Goal: Task Accomplishment & Management: Manage account settings

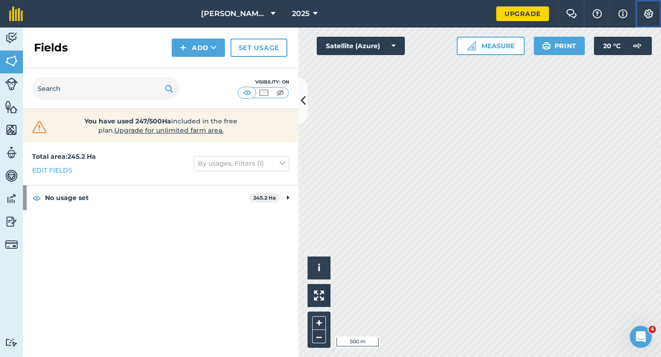
click at [650, 16] on img at bounding box center [648, 13] width 11 height 9
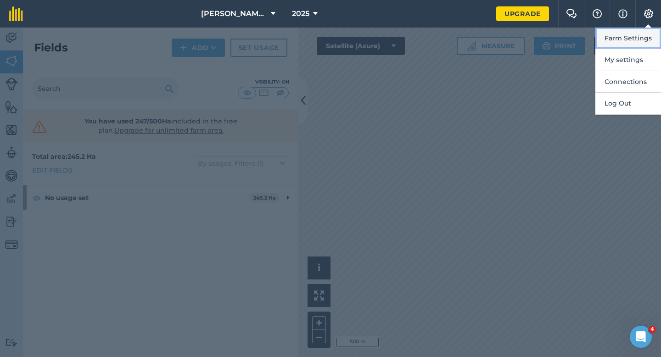
click at [644, 39] on button "Farm Settings" at bounding box center [629, 39] width 66 height 22
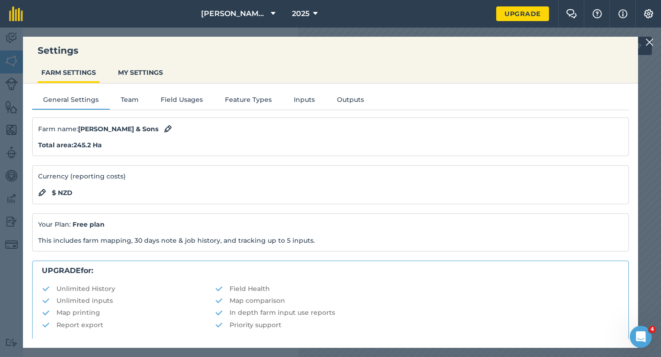
scroll to position [176, 0]
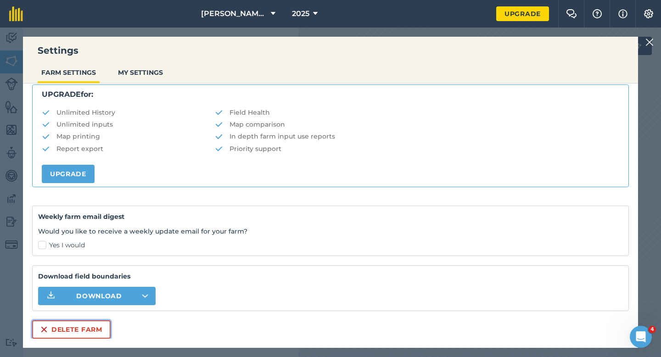
click at [96, 327] on button "Delete farm" at bounding box center [71, 329] width 79 height 18
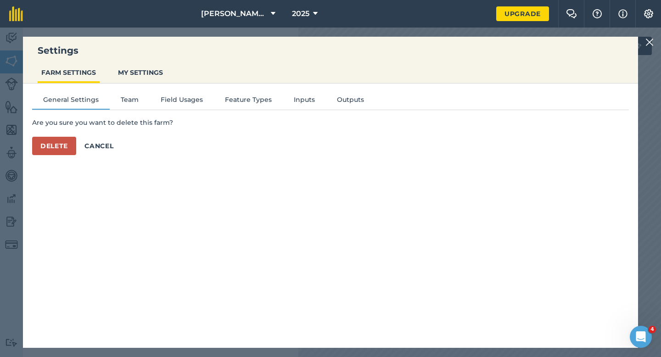
scroll to position [0, 0]
click at [63, 150] on button "Delete" at bounding box center [54, 146] width 44 height 18
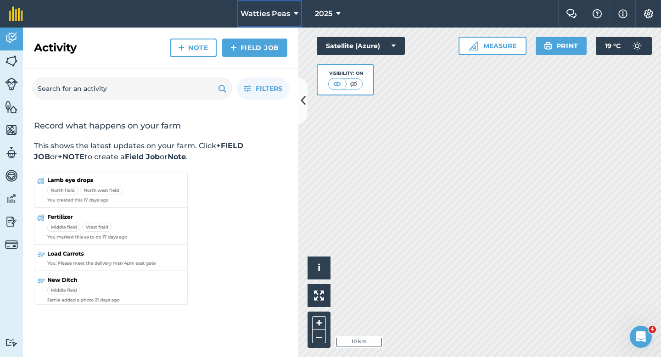
click at [275, 14] on span "Watties Peas" at bounding box center [266, 13] width 50 height 11
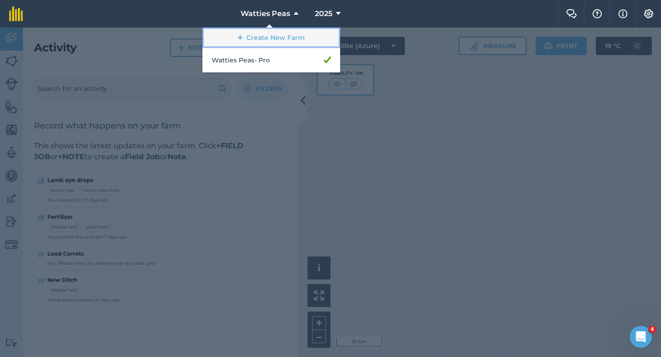
click at [261, 40] on link "Create New Farm" at bounding box center [271, 38] width 138 height 21
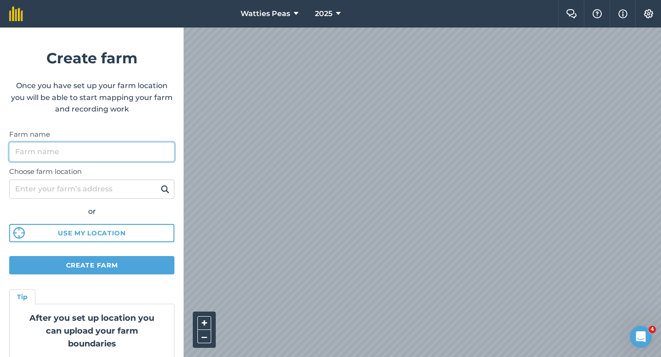
click at [128, 157] on input "Farm name" at bounding box center [91, 151] width 165 height 19
type input "[PERSON_NAME] & Sons"
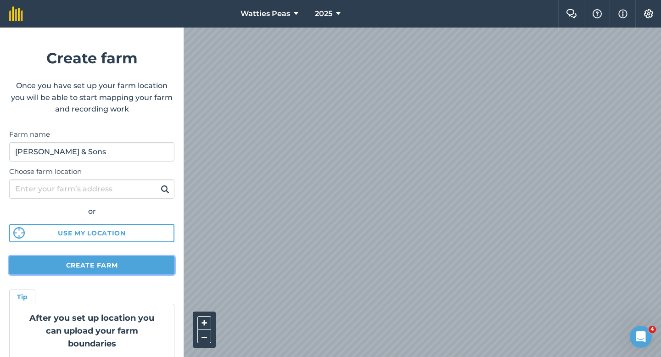
click at [132, 266] on button "Create farm" at bounding box center [91, 265] width 165 height 18
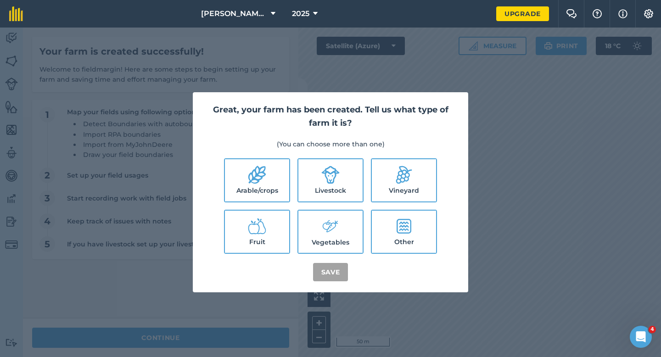
click at [275, 182] on label "Arable/crops" at bounding box center [257, 180] width 64 height 42
checkbox input "true"
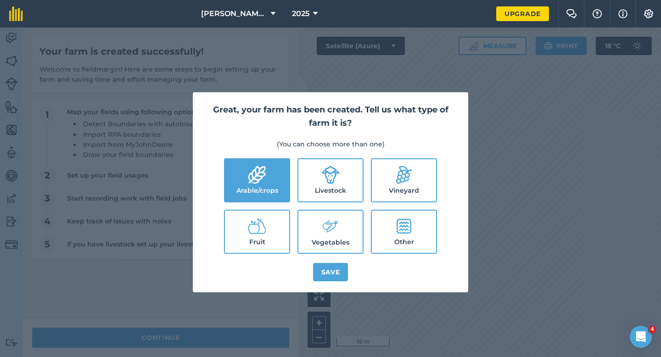
click at [332, 182] on icon at bounding box center [330, 175] width 18 height 18
checkbox input "true"
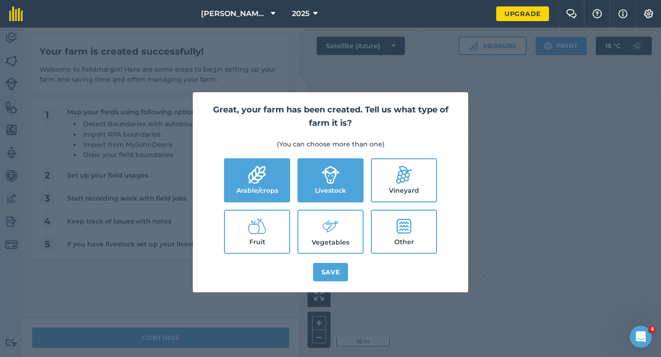
click at [332, 243] on label "Vegetables" at bounding box center [330, 232] width 64 height 42
checkbox input "true"
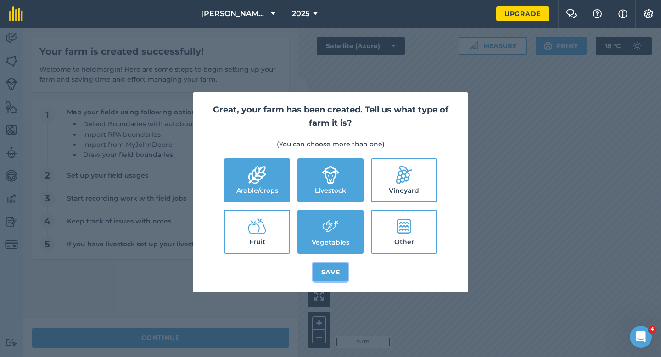
click at [331, 278] on button "Save" at bounding box center [330, 272] width 35 height 18
click at [231, 320] on div "Great, your farm has been created. Tell us what type of farm it is? (You can ch…" at bounding box center [330, 193] width 661 height 330
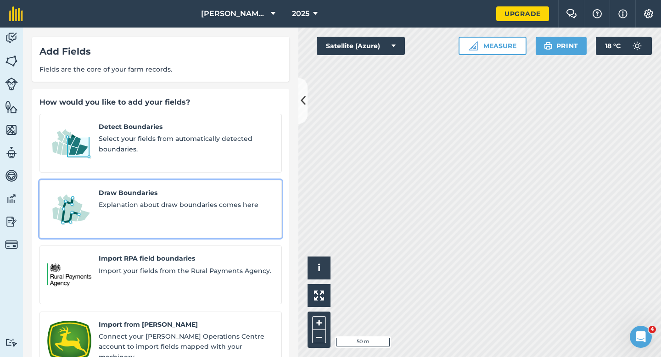
click at [155, 199] on div "Draw Boundaries Explanation about draw boundaries comes here" at bounding box center [186, 209] width 175 height 43
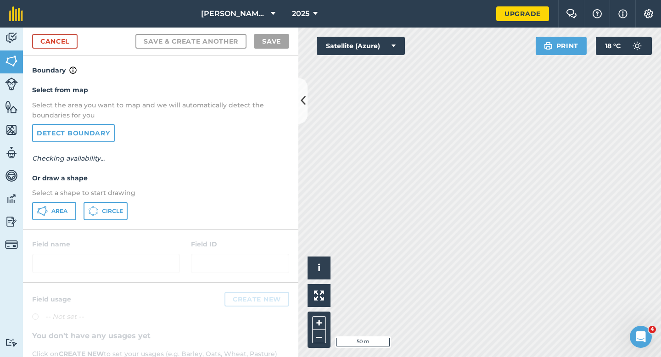
click at [79, 209] on div "Area Circle" at bounding box center [160, 211] width 257 height 18
click at [74, 209] on button "Area" at bounding box center [54, 211] width 44 height 18
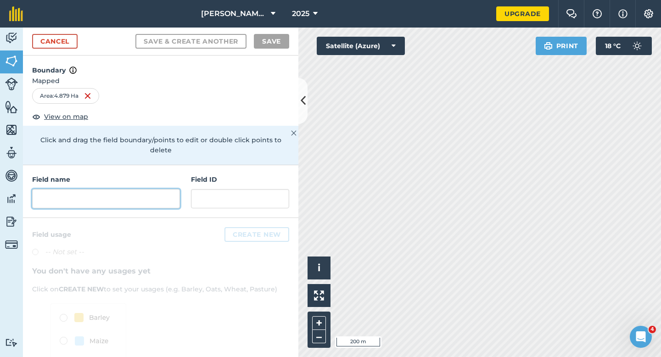
click at [138, 189] on input "text" at bounding box center [106, 198] width 148 height 19
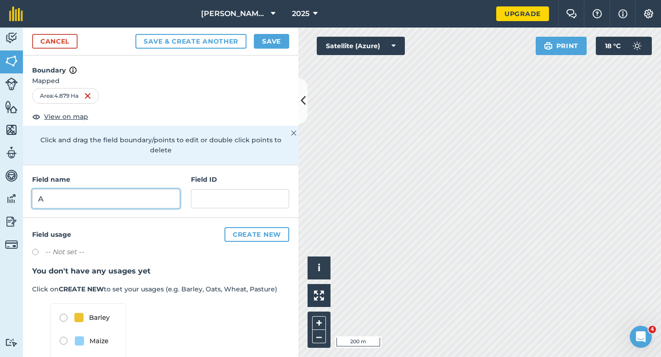
type input "A"
click at [266, 40] on button "Save" at bounding box center [271, 41] width 35 height 15
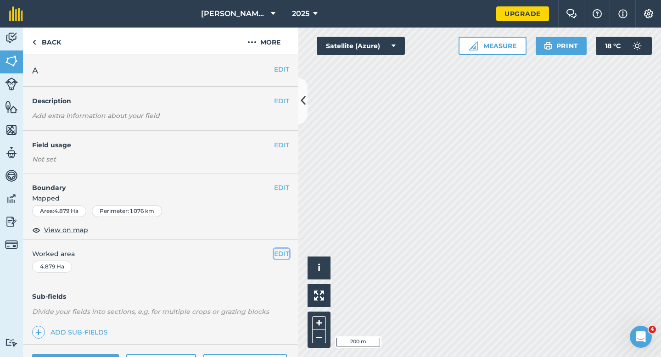
click at [285, 252] on button "EDIT" at bounding box center [281, 254] width 15 height 10
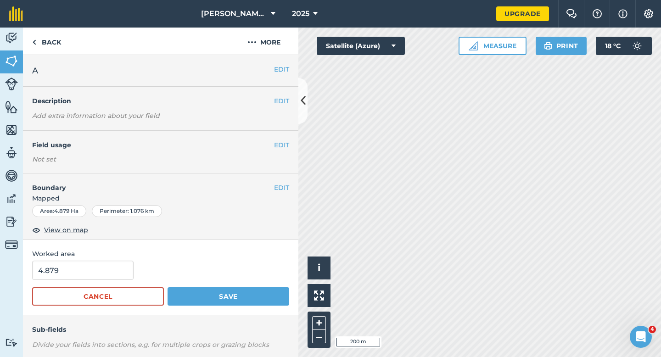
click at [75, 285] on form "4.879 Cancel Save" at bounding box center [160, 283] width 257 height 45
type input "5"
click at [75, 276] on input "5" at bounding box center [82, 270] width 101 height 19
click at [168, 287] on button "Save" at bounding box center [229, 296] width 122 height 18
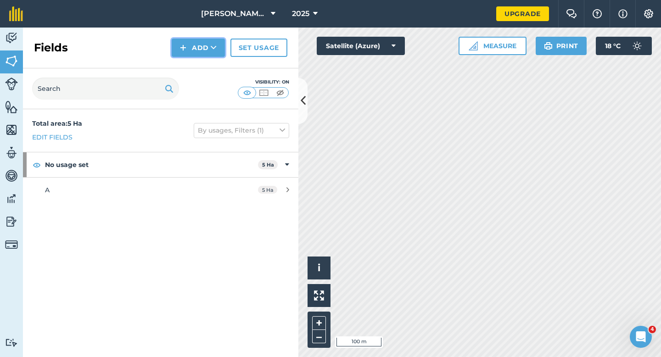
click at [199, 50] on button "Add" at bounding box center [198, 48] width 53 height 18
click at [199, 58] on link "Draw" at bounding box center [198, 68] width 51 height 20
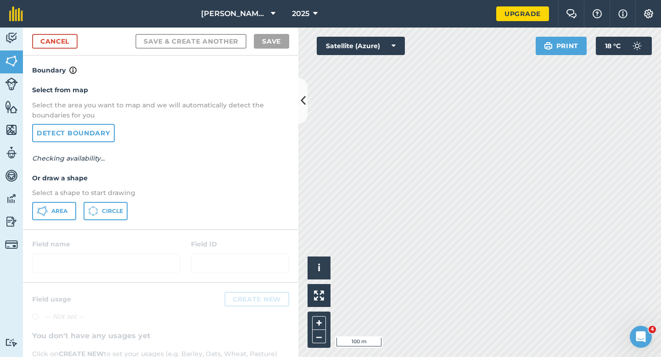
click at [67, 197] on p "Select a shape to start drawing" at bounding box center [160, 193] width 257 height 10
click at [67, 213] on span "Area" at bounding box center [59, 211] width 16 height 7
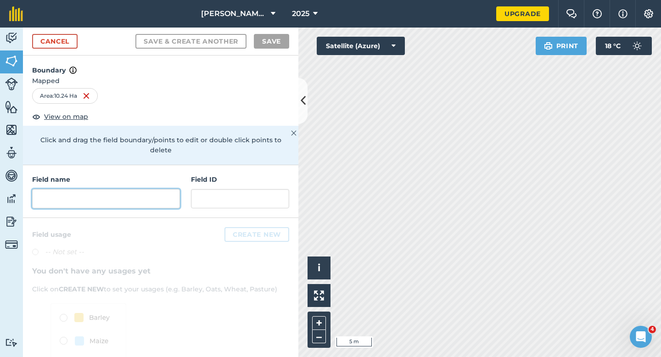
click at [115, 197] on input "text" at bounding box center [106, 198] width 148 height 19
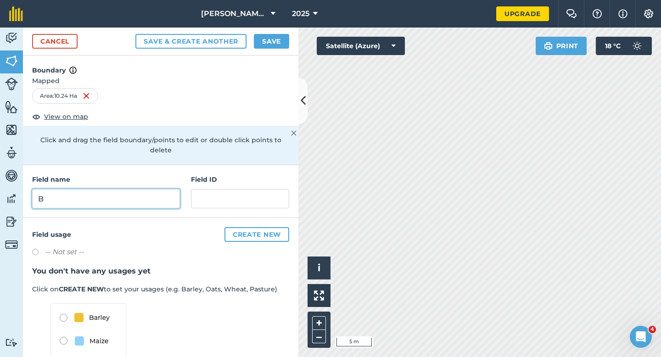
type input "B"
click at [274, 39] on button "Save" at bounding box center [271, 41] width 35 height 15
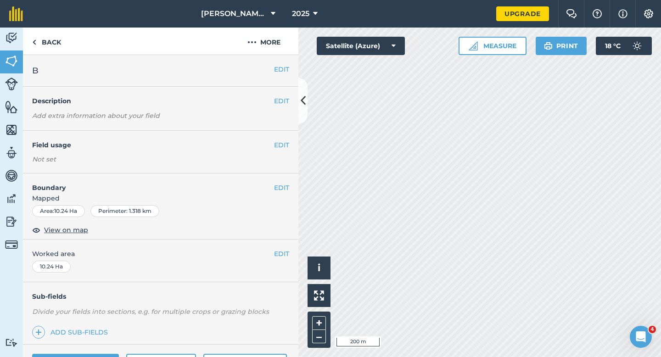
click at [272, 250] on span "Worked area" at bounding box center [160, 254] width 257 height 10
click at [281, 253] on button "EDIT" at bounding box center [281, 254] width 15 height 10
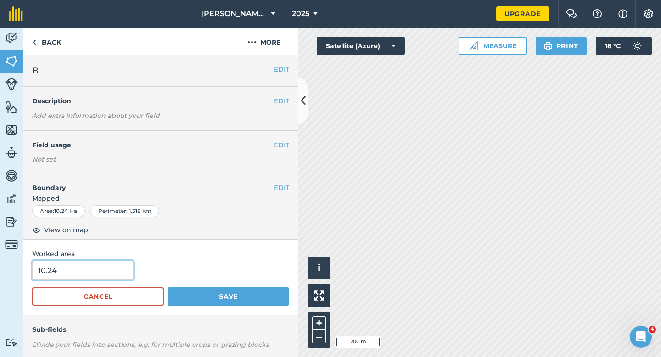
click at [103, 270] on input "10.24" at bounding box center [82, 270] width 101 height 19
type input "10.2"
click at [168, 287] on button "Save" at bounding box center [229, 296] width 122 height 18
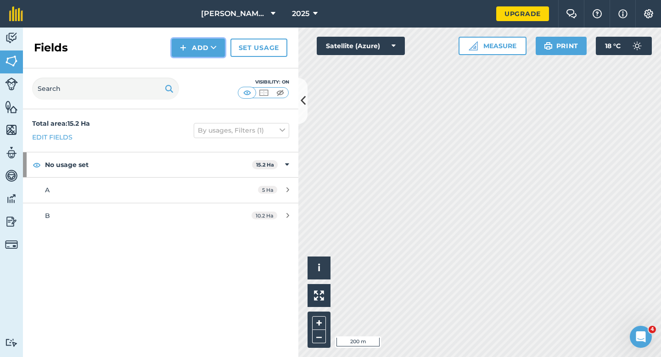
drag, startPoint x: 198, startPoint y: 39, endPoint x: 198, endPoint y: 54, distance: 15.2
click at [198, 39] on button "Add" at bounding box center [198, 48] width 53 height 18
click at [198, 58] on ul "Draw Import" at bounding box center [198, 79] width 51 height 42
click at [191, 51] on button "Add" at bounding box center [198, 48] width 53 height 18
click at [191, 68] on link "Draw" at bounding box center [198, 68] width 51 height 20
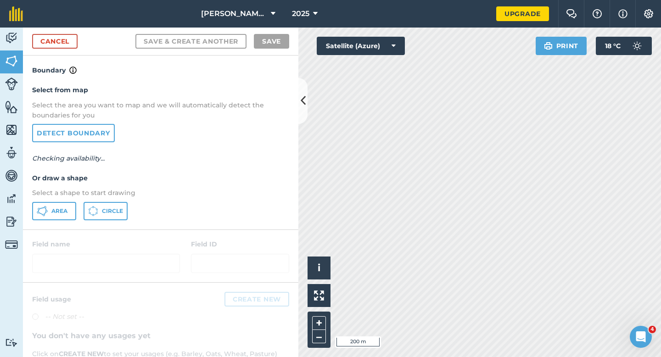
click at [61, 223] on div "Select from map Select the area you want to map and we will automatically detec…" at bounding box center [160, 152] width 275 height 153
click at [62, 218] on button "Area" at bounding box center [54, 211] width 44 height 18
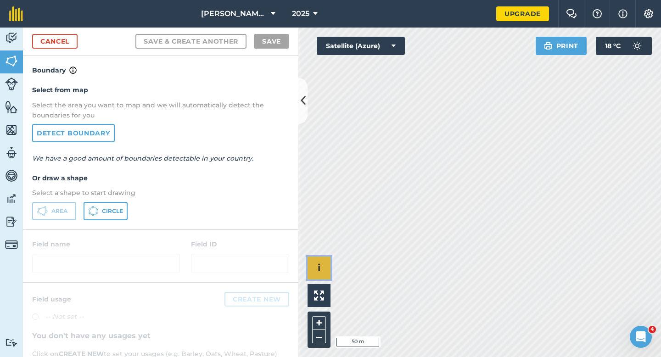
click at [410, 324] on div "Click to start drawing i © 2025 TomTom, Microsoft 50 m + –" at bounding box center [479, 193] width 363 height 330
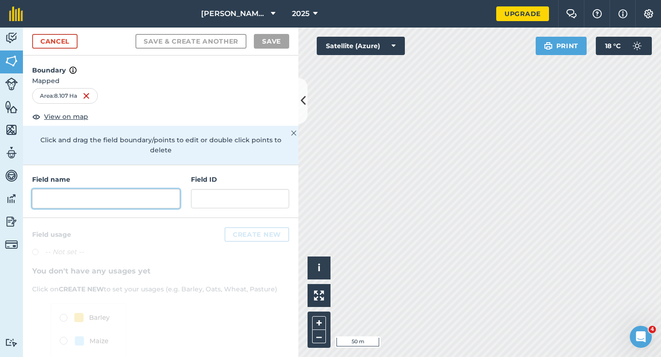
click at [142, 189] on input "text" at bounding box center [106, 198] width 148 height 19
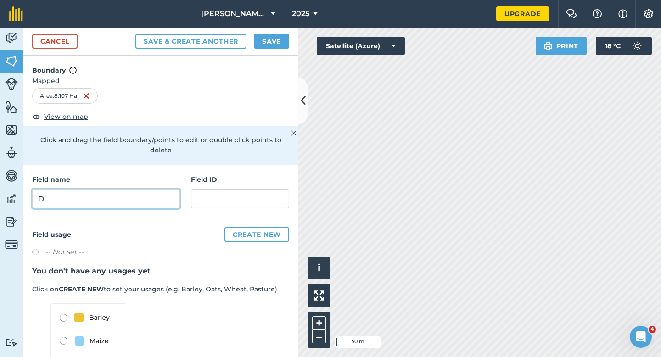
type input "D"
click at [268, 46] on button "Save" at bounding box center [271, 41] width 35 height 15
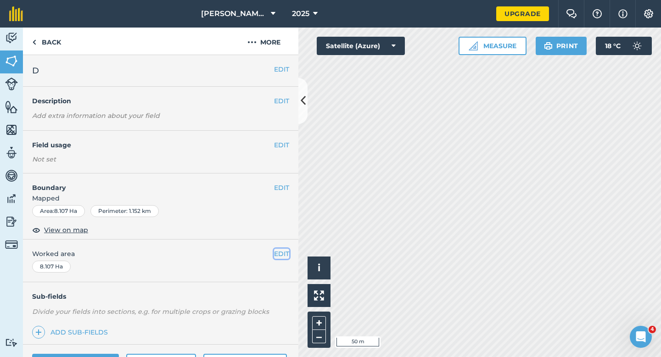
click at [284, 249] on button "EDIT" at bounding box center [281, 254] width 15 height 10
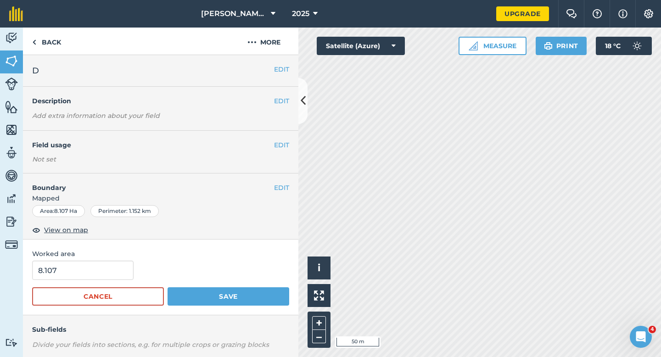
click at [108, 284] on form "8.107 Cancel Save" at bounding box center [160, 283] width 257 height 45
type input "8"
click at [108, 272] on input "8" at bounding box center [82, 270] width 101 height 19
click at [168, 287] on button "Save" at bounding box center [229, 296] width 122 height 18
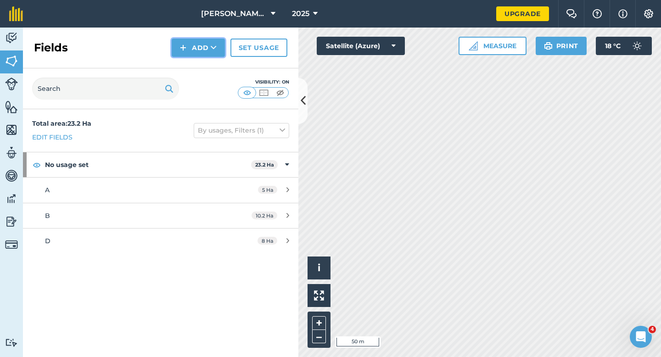
click at [201, 50] on button "Add" at bounding box center [198, 48] width 53 height 18
click at [201, 64] on link "Draw" at bounding box center [198, 68] width 51 height 20
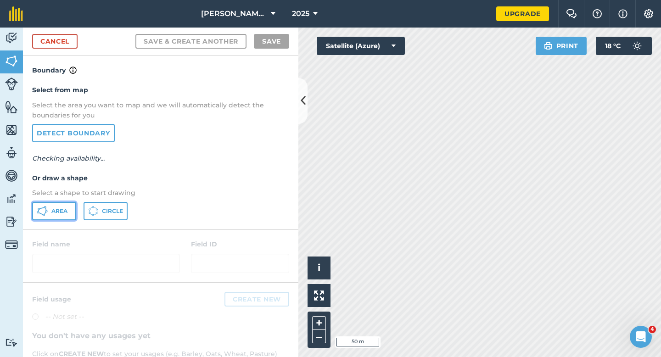
click at [54, 204] on button "Area" at bounding box center [54, 211] width 44 height 18
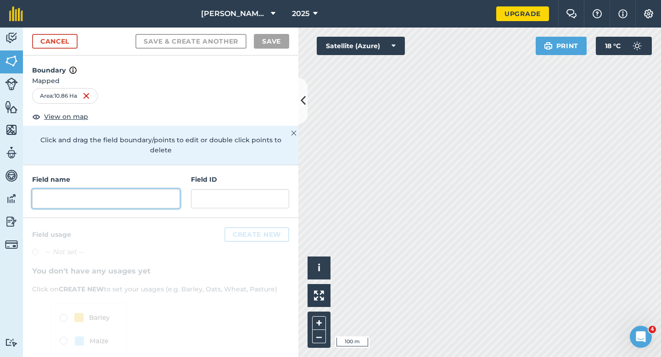
click at [121, 196] on input "text" at bounding box center [106, 198] width 148 height 19
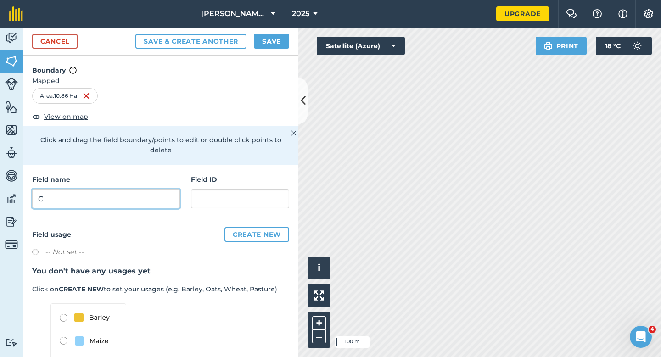
type input "C"
click at [268, 46] on button "Save" at bounding box center [271, 41] width 35 height 15
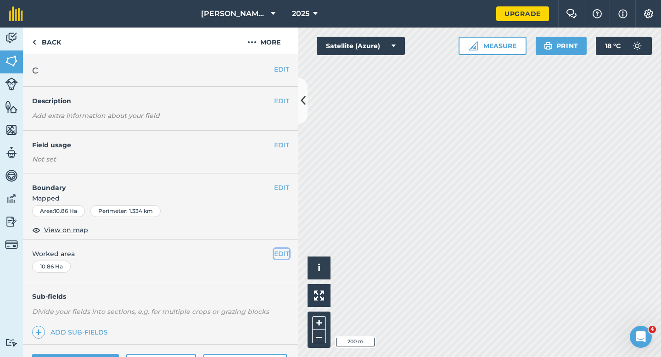
click at [278, 253] on button "EDIT" at bounding box center [281, 254] width 15 height 10
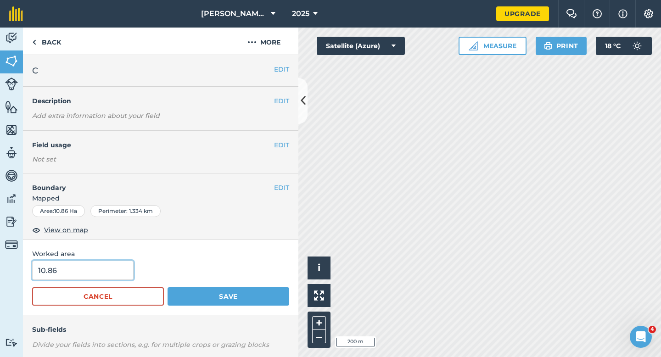
click at [94, 272] on input "10.86" at bounding box center [82, 270] width 101 height 19
type input "11"
click at [168, 287] on button "Save" at bounding box center [229, 296] width 122 height 18
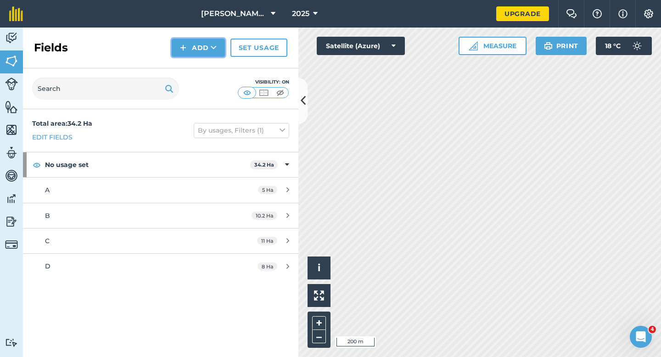
click at [208, 54] on button "Add" at bounding box center [198, 48] width 53 height 18
click at [208, 66] on link "Draw" at bounding box center [198, 68] width 51 height 20
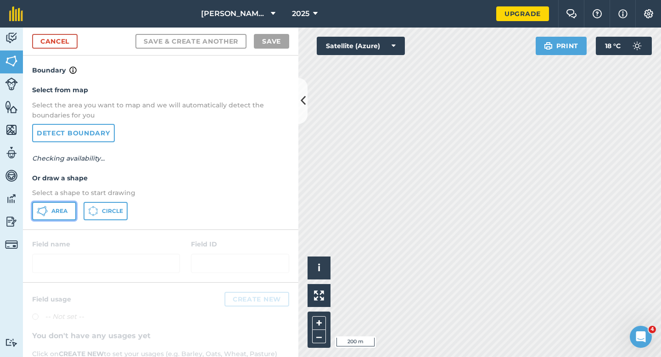
click at [53, 208] on span "Area" at bounding box center [59, 211] width 16 height 7
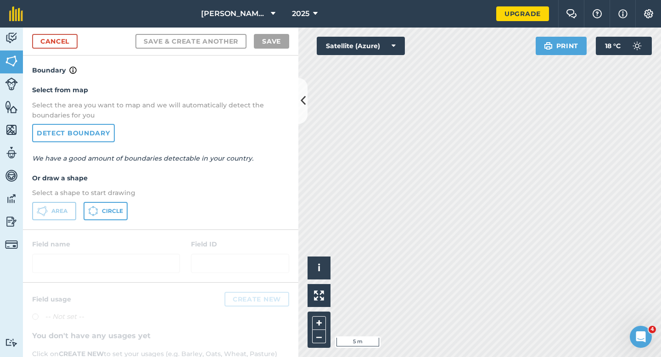
click at [235, 214] on div "Activity Fields Livestock Features Maps Team Vehicles Data Reporting Billing Tu…" at bounding box center [330, 193] width 661 height 330
click at [598, 202] on div "Click to start drawing i © 2025 TomTom, Microsoft 20 m + – Satellite (Azure) Pr…" at bounding box center [479, 193] width 363 height 330
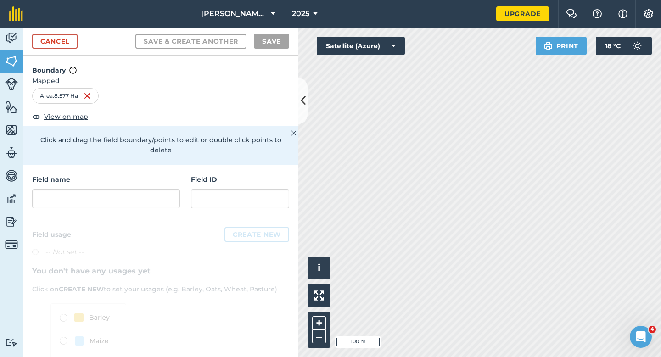
click at [146, 199] on div "Field name Field ID" at bounding box center [160, 191] width 275 height 53
click at [146, 189] on input "text" at bounding box center [106, 198] width 148 height 19
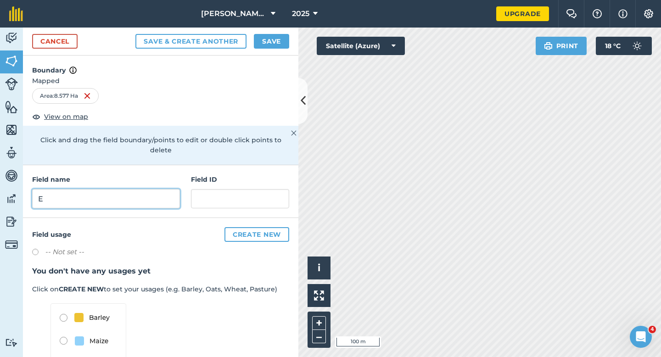
type input "E"
click at [270, 43] on button "Save" at bounding box center [271, 41] width 35 height 15
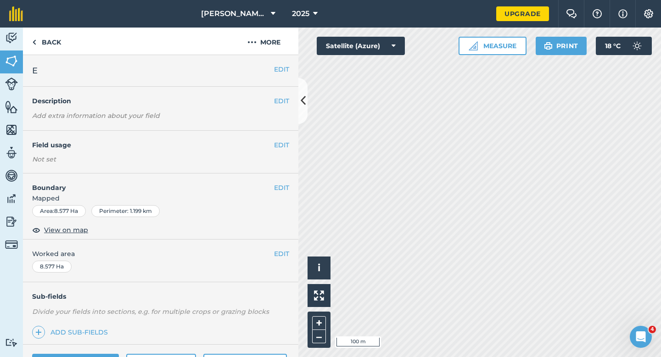
click at [280, 248] on div "EDIT Worked area 8.577 Ha" at bounding box center [160, 261] width 275 height 43
click at [277, 251] on button "EDIT" at bounding box center [281, 254] width 15 height 10
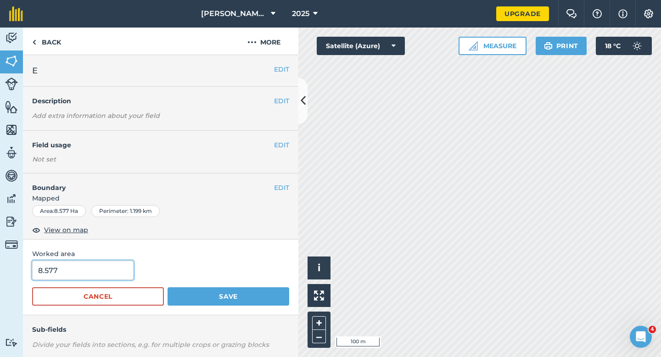
click at [83, 267] on input "8.577" at bounding box center [82, 270] width 101 height 19
type input "8.6"
click at [168, 287] on button "Save" at bounding box center [229, 296] width 122 height 18
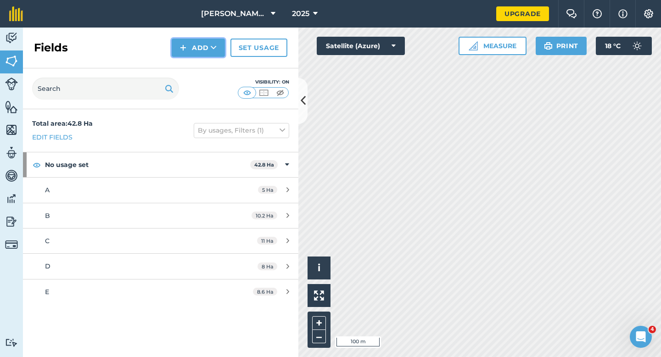
click at [194, 44] on button "Add" at bounding box center [198, 48] width 53 height 18
click at [194, 62] on link "Draw" at bounding box center [198, 68] width 51 height 20
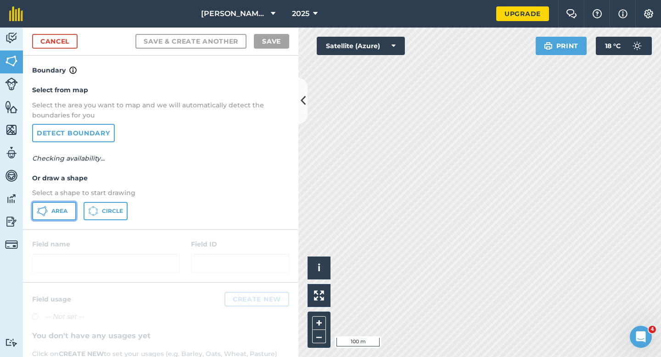
click at [45, 202] on button "Area" at bounding box center [54, 211] width 44 height 18
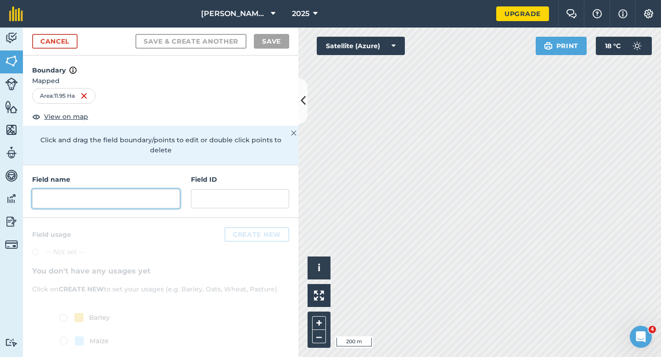
click at [144, 189] on input "text" at bounding box center [106, 198] width 148 height 19
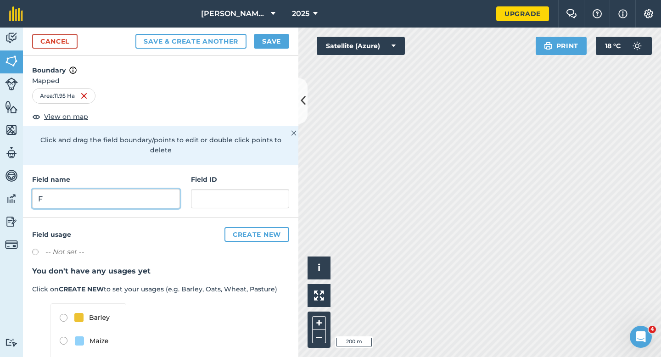
type input "F"
click at [277, 50] on div "Cancel Save & Create Another Save" at bounding box center [160, 42] width 275 height 28
click at [271, 42] on button "Save" at bounding box center [271, 41] width 35 height 15
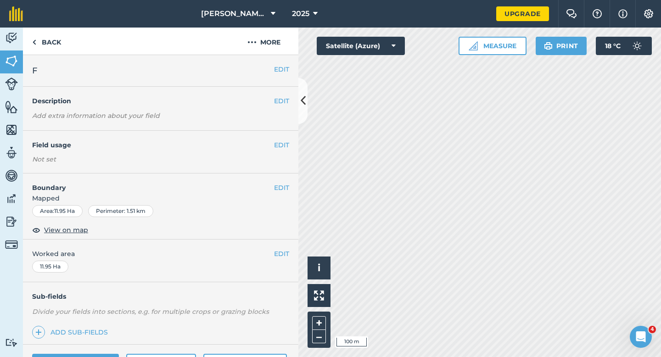
click at [289, 258] on div "EDIT Worked area 11.95 Ha" at bounding box center [160, 261] width 275 height 43
click at [289, 258] on span "Worked area" at bounding box center [160, 254] width 257 height 10
click at [280, 253] on button "EDIT" at bounding box center [281, 254] width 15 height 10
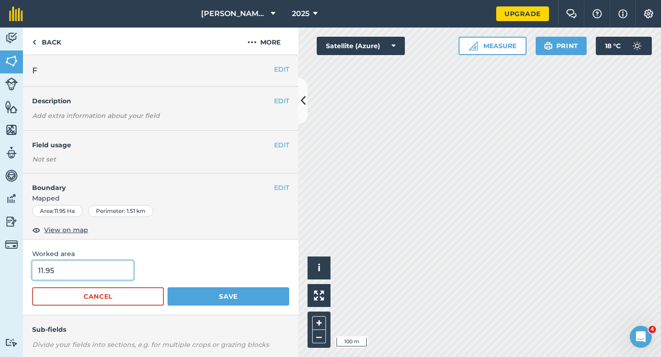
click at [79, 264] on input "11.95" at bounding box center [82, 270] width 101 height 19
type input "12"
click at [168, 287] on button "Save" at bounding box center [229, 296] width 122 height 18
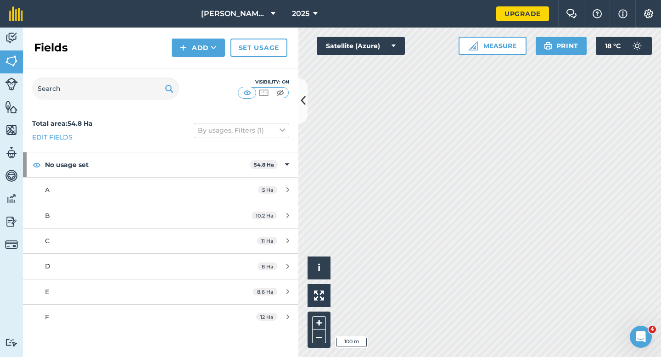
click at [204, 34] on div "Fields Add Set usage" at bounding box center [160, 48] width 275 height 41
click at [204, 43] on button "Add" at bounding box center [198, 48] width 53 height 18
click at [204, 65] on link "Draw" at bounding box center [198, 68] width 51 height 20
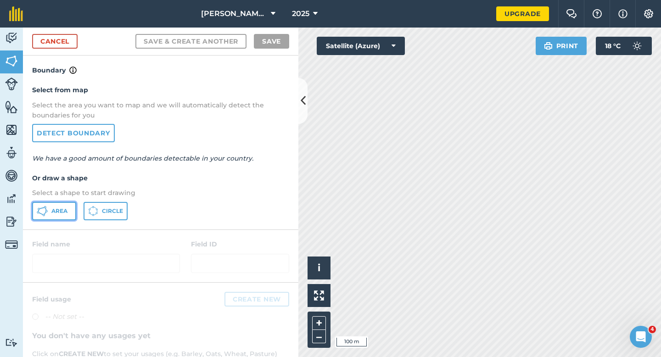
click at [67, 202] on button "Area" at bounding box center [54, 211] width 44 height 18
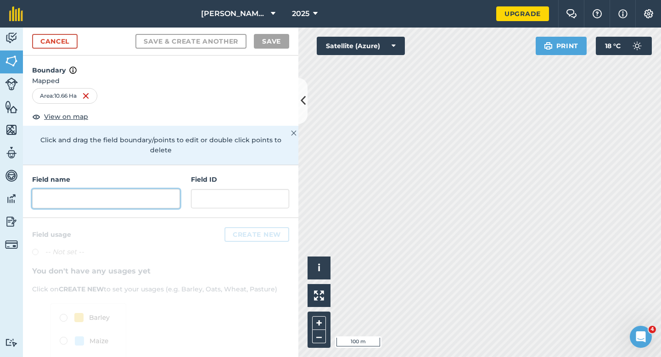
click at [117, 191] on input "text" at bounding box center [106, 198] width 148 height 19
click at [116, 189] on input "text" at bounding box center [106, 198] width 148 height 19
click at [145, 175] on div "Field name" at bounding box center [106, 191] width 148 height 34
click at [145, 189] on input "text" at bounding box center [106, 198] width 148 height 19
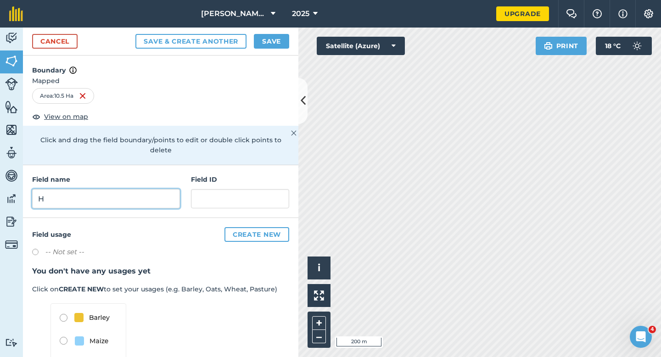
type input "H"
click at [268, 43] on button "Save" at bounding box center [271, 41] width 35 height 15
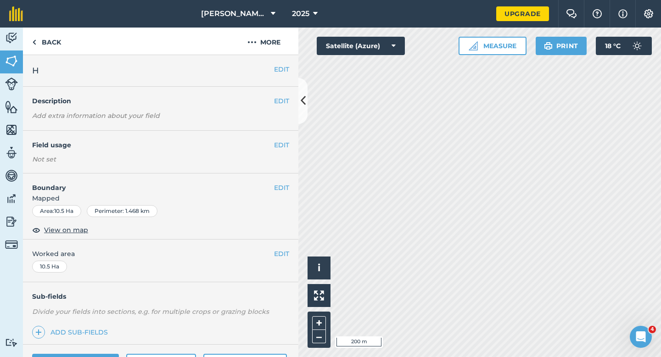
click at [273, 253] on span "Worked area" at bounding box center [160, 254] width 257 height 10
click at [274, 253] on button "EDIT" at bounding box center [281, 254] width 15 height 10
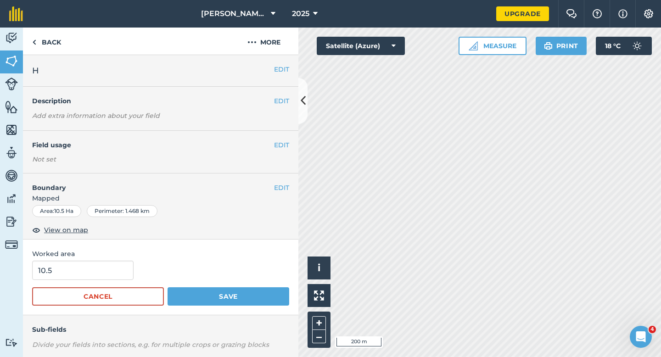
click at [276, 253] on span "Worked area" at bounding box center [160, 254] width 257 height 10
click at [108, 269] on input "10.5" at bounding box center [82, 270] width 101 height 19
click at [168, 287] on button "Save" at bounding box center [229, 296] width 122 height 18
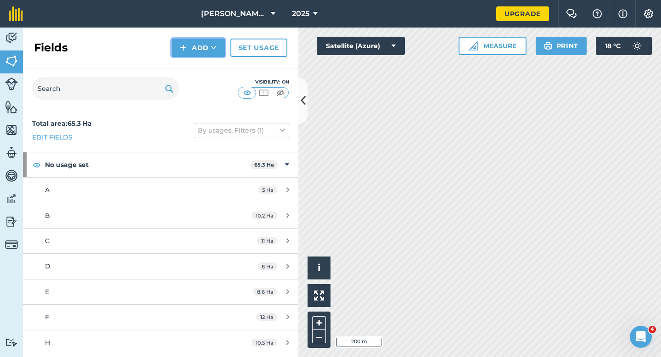
click at [199, 52] on button "Add" at bounding box center [198, 48] width 53 height 18
click at [199, 65] on link "Draw" at bounding box center [198, 68] width 51 height 20
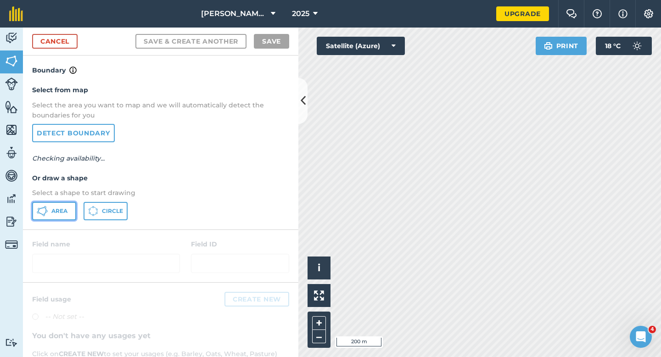
click at [64, 210] on span "Area" at bounding box center [59, 211] width 16 height 7
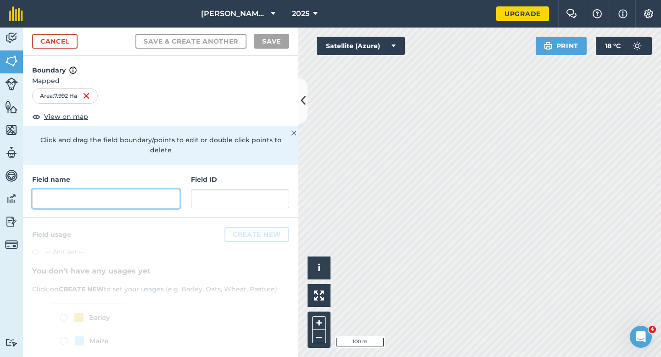
click at [109, 189] on input "text" at bounding box center [106, 198] width 148 height 19
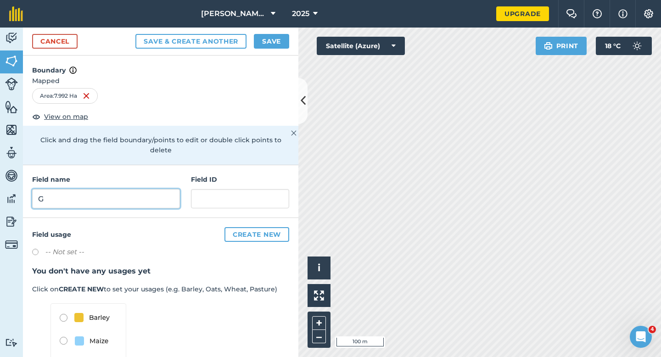
type input "G"
click at [264, 42] on button "Save" at bounding box center [271, 41] width 35 height 15
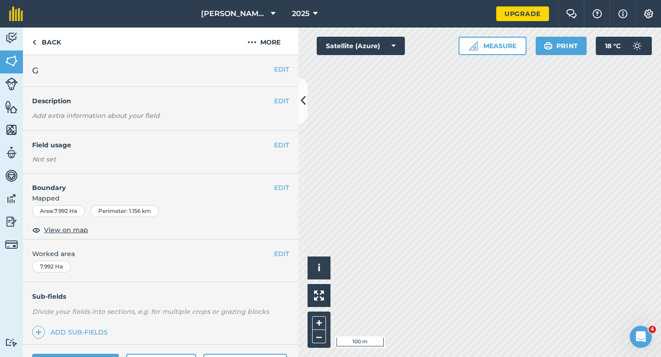
click at [289, 246] on div "EDIT Worked area 7.992 Ha" at bounding box center [160, 261] width 275 height 43
click at [286, 254] on button "EDIT" at bounding box center [281, 254] width 15 height 10
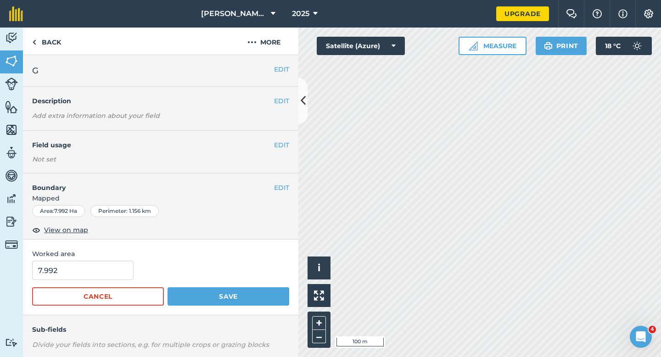
click at [73, 285] on form "7.992 Cancel Save" at bounding box center [160, 283] width 257 height 45
click at [73, 282] on form "7.992 Cancel Save" at bounding box center [160, 283] width 257 height 45
click at [75, 273] on input "7.992" at bounding box center [82, 270] width 101 height 19
type input "8"
click at [168, 287] on button "Save" at bounding box center [229, 296] width 122 height 18
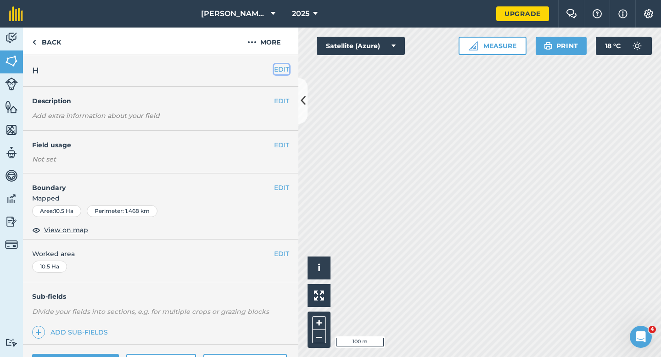
click at [282, 73] on button "EDIT" at bounding box center [281, 69] width 15 height 10
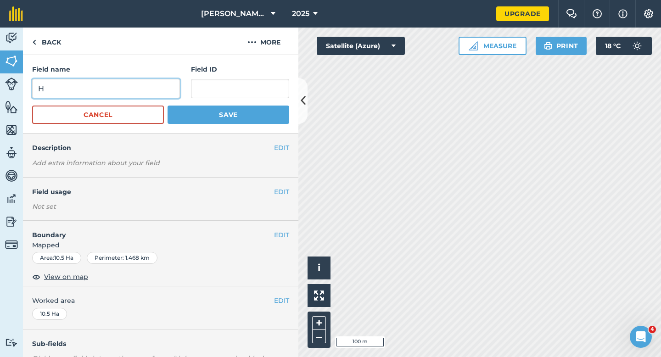
click at [124, 90] on input "H" at bounding box center [106, 88] width 148 height 19
type input "O"
type input "I"
click at [168, 106] on button "Save" at bounding box center [229, 115] width 122 height 18
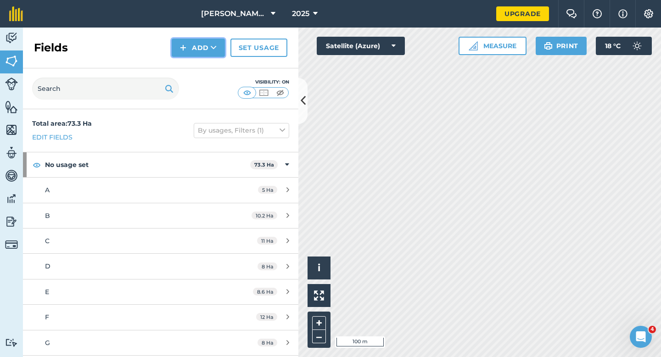
click at [191, 43] on button "Add" at bounding box center [198, 48] width 53 height 18
click at [193, 67] on link "Draw" at bounding box center [198, 68] width 51 height 20
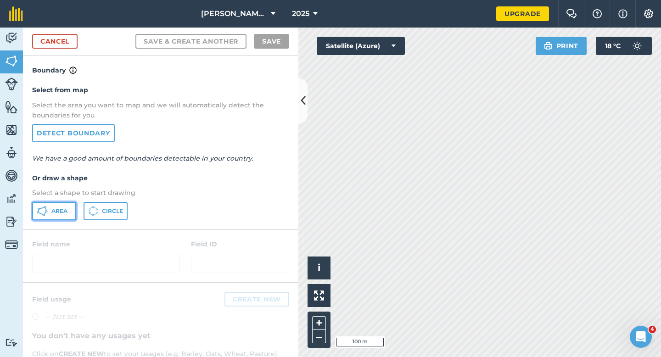
click at [53, 214] on span "Area" at bounding box center [59, 211] width 16 height 7
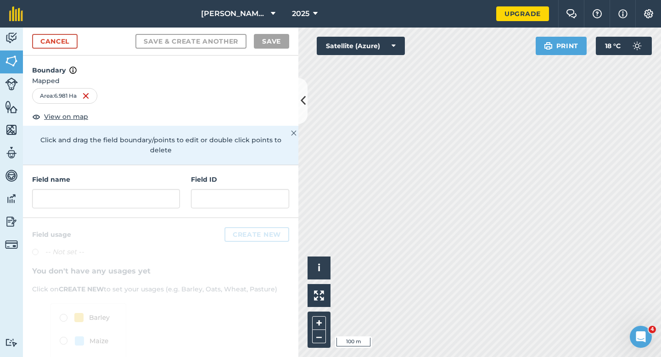
click at [175, 202] on div "Field name Field ID" at bounding box center [160, 191] width 275 height 53
click at [175, 190] on input "text" at bounding box center [106, 198] width 148 height 19
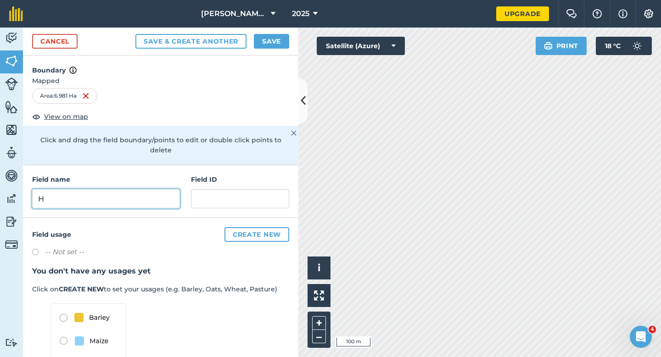
type input "H"
click at [278, 42] on button "Save" at bounding box center [271, 41] width 35 height 15
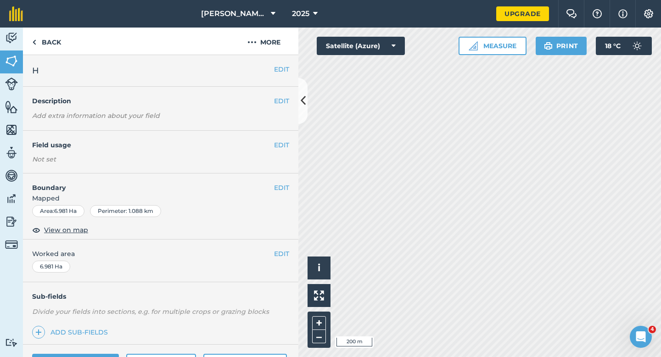
click at [290, 243] on div "EDIT Worked area 6.981 Ha" at bounding box center [160, 261] width 275 height 43
click at [284, 252] on button "EDIT" at bounding box center [281, 254] width 15 height 10
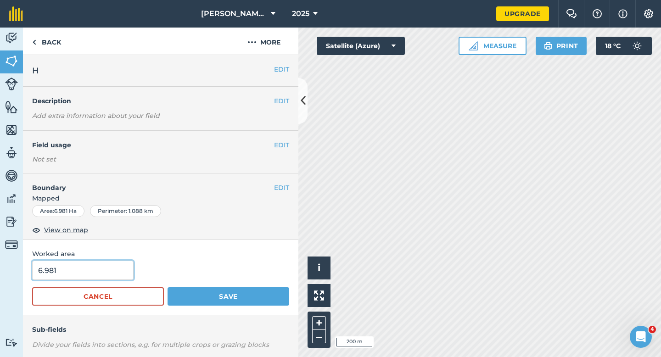
click at [69, 274] on input "6.981" at bounding box center [82, 270] width 101 height 19
type input "7"
click at [168, 287] on button "Save" at bounding box center [229, 296] width 122 height 18
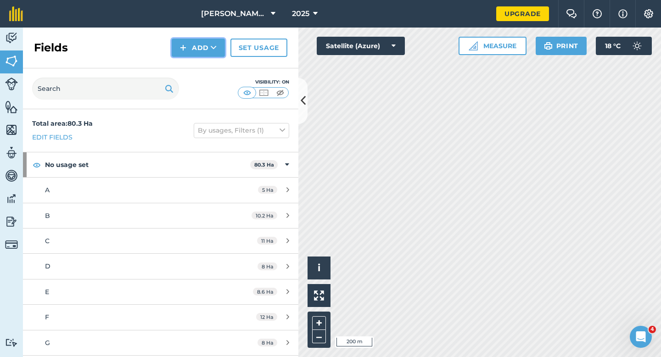
click at [194, 47] on button "Add" at bounding box center [198, 48] width 53 height 18
click at [194, 67] on link "Draw" at bounding box center [198, 68] width 51 height 20
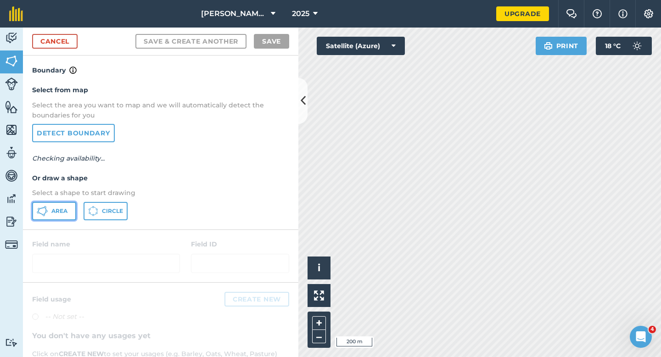
click at [56, 207] on button "Area" at bounding box center [54, 211] width 44 height 18
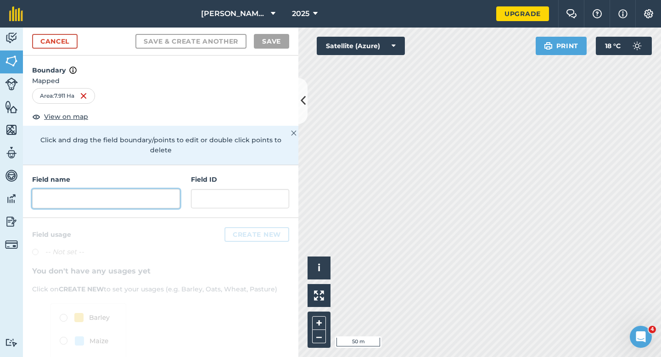
click at [154, 189] on input "text" at bounding box center [106, 198] width 148 height 19
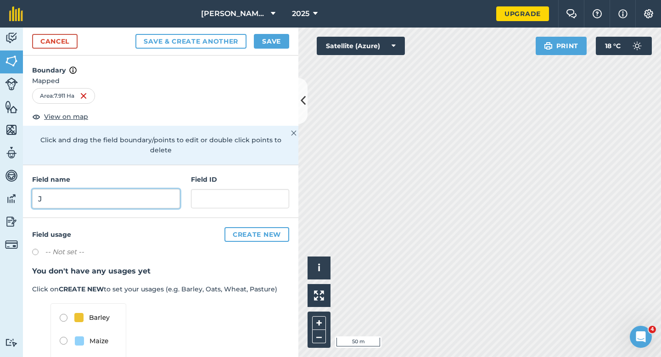
type input "J"
click at [271, 47] on button "Save" at bounding box center [271, 41] width 35 height 15
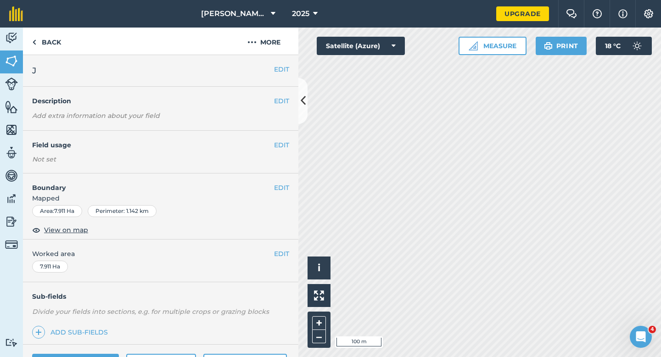
click at [277, 243] on div "EDIT Worked area 7.911 Ha" at bounding box center [160, 261] width 275 height 43
click at [277, 248] on div "EDIT Worked area 7.911 Ha" at bounding box center [160, 261] width 275 height 43
click at [285, 256] on button "EDIT" at bounding box center [281, 254] width 15 height 10
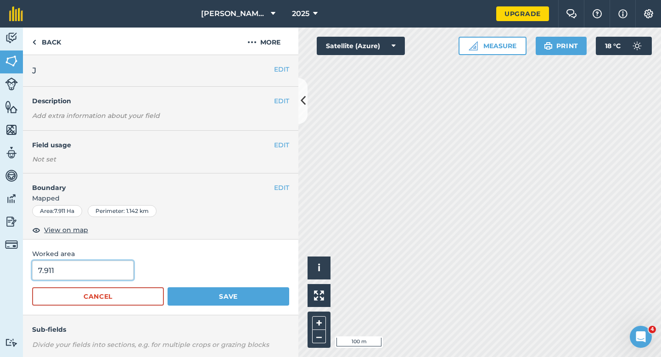
click at [106, 277] on input "7.911" at bounding box center [82, 270] width 101 height 19
type input "8"
click at [168, 287] on button "Save" at bounding box center [229, 296] width 122 height 18
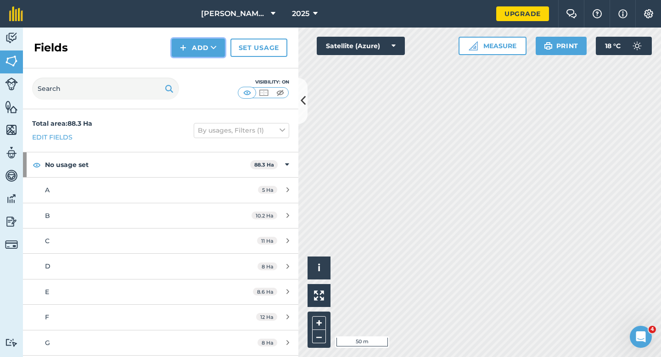
click at [193, 52] on button "Add" at bounding box center [198, 48] width 53 height 18
click at [193, 69] on link "Draw" at bounding box center [198, 68] width 51 height 20
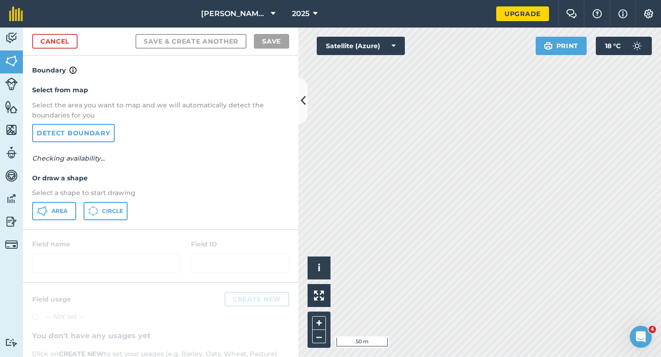
click at [66, 201] on div "Select from map Select the area you want to map and we will automatically detec…" at bounding box center [160, 152] width 275 height 153
click at [46, 214] on icon at bounding box center [42, 211] width 11 height 11
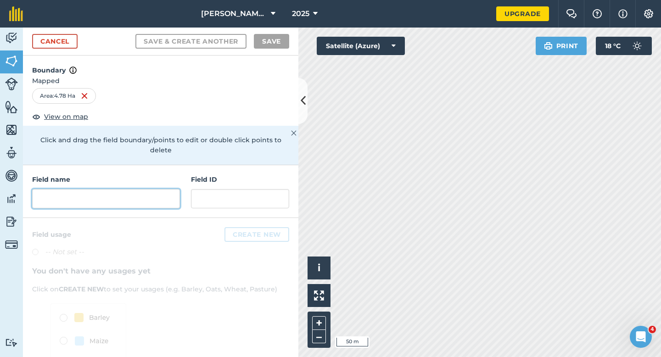
click at [168, 190] on input "text" at bounding box center [106, 198] width 148 height 19
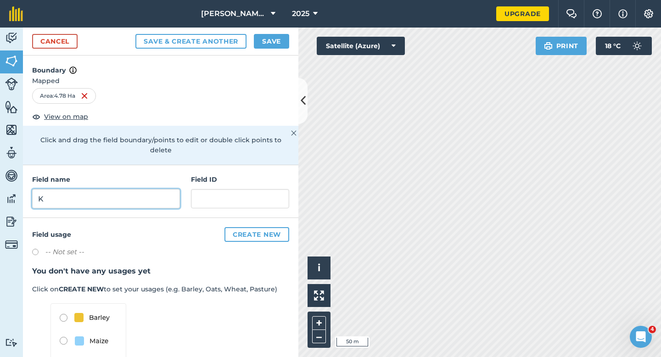
type input "K"
click at [268, 42] on button "Save" at bounding box center [271, 41] width 35 height 15
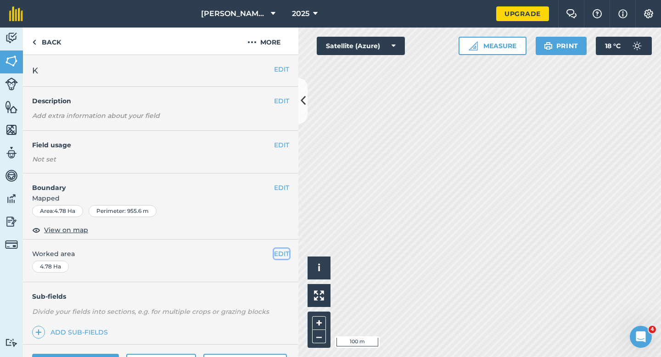
click at [284, 251] on button "EDIT" at bounding box center [281, 254] width 15 height 10
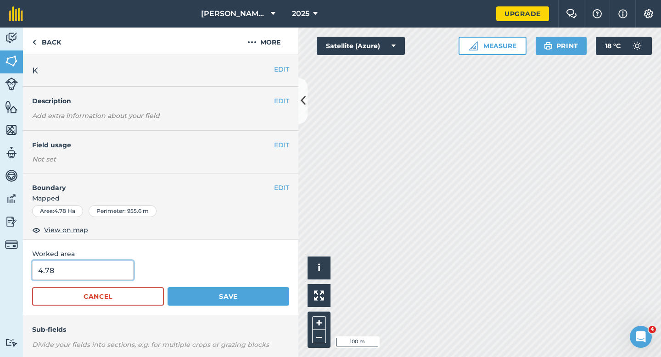
click at [115, 270] on input "4.78" at bounding box center [82, 270] width 101 height 19
type input "5"
click at [168, 287] on button "Save" at bounding box center [229, 296] width 122 height 18
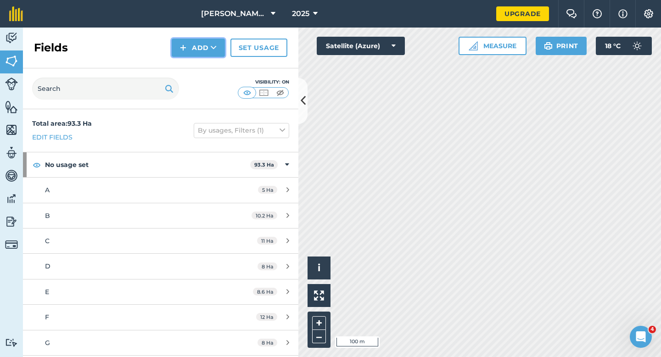
click at [195, 53] on button "Add" at bounding box center [198, 48] width 53 height 18
click at [195, 72] on link "Draw" at bounding box center [198, 68] width 51 height 20
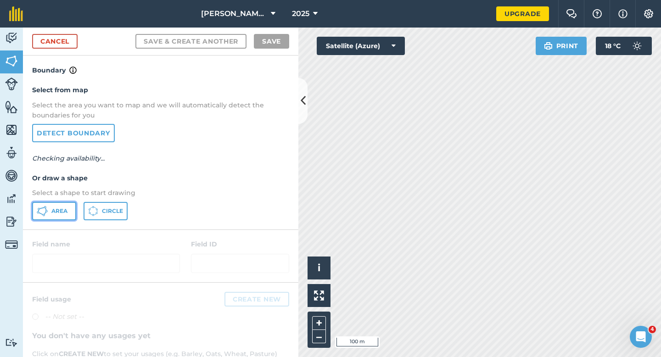
click at [57, 202] on button "Area" at bounding box center [54, 211] width 44 height 18
click at [57, 208] on span "Area" at bounding box center [59, 211] width 16 height 7
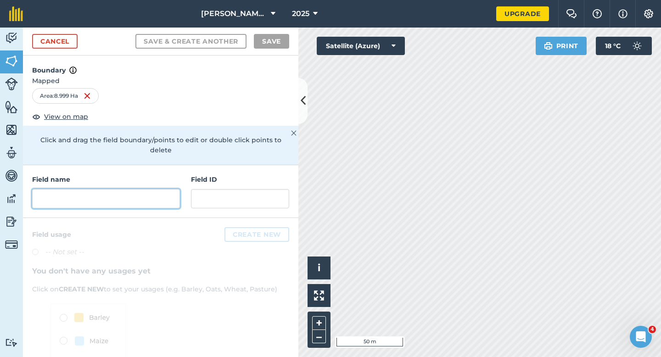
click at [133, 198] on input "text" at bounding box center [106, 198] width 148 height 19
click at [133, 193] on input "text" at bounding box center [106, 198] width 148 height 19
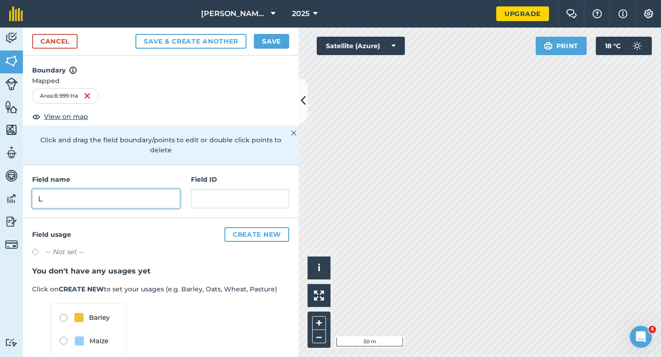
type input "L"
click at [274, 43] on button "Save" at bounding box center [271, 41] width 35 height 15
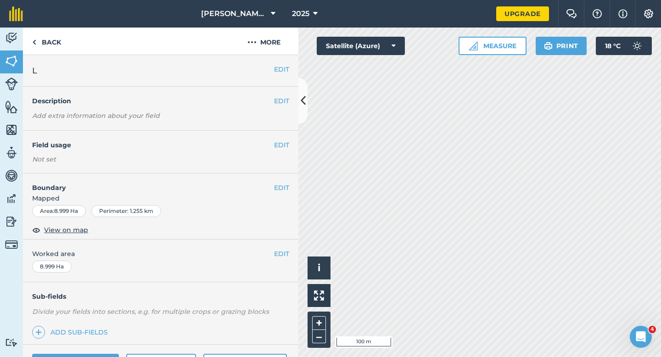
click at [281, 237] on div "EDIT Boundary Mapped Area : 8.999 Ha Perimeter : 1.255 km View on map" at bounding box center [160, 207] width 275 height 66
click at [281, 250] on button "EDIT" at bounding box center [281, 254] width 15 height 10
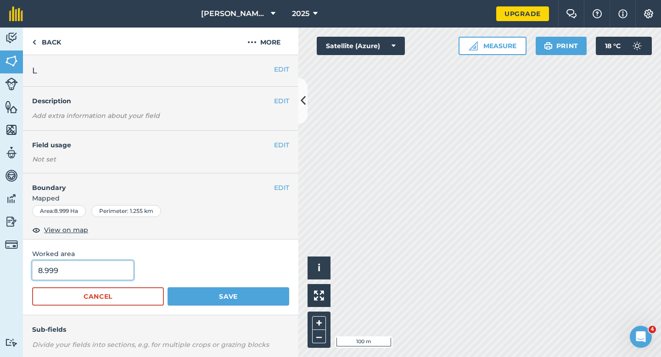
click at [123, 261] on input "8.999" at bounding box center [82, 270] width 101 height 19
type input "9"
click at [168, 287] on button "Save" at bounding box center [229, 296] width 122 height 18
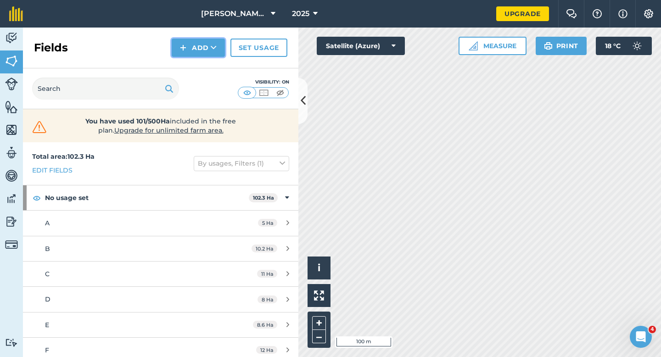
click at [211, 50] on icon at bounding box center [214, 47] width 6 height 9
click at [211, 70] on link "Draw" at bounding box center [198, 68] width 51 height 20
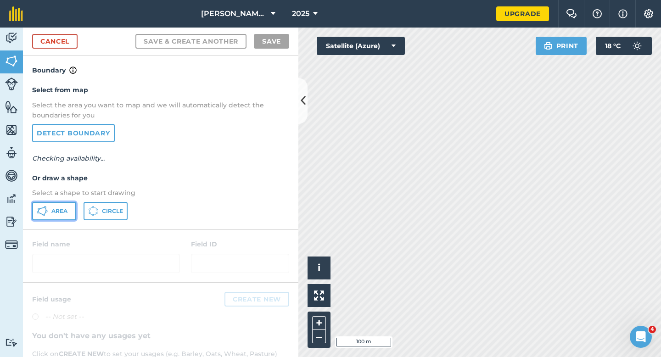
click at [66, 212] on span "Area" at bounding box center [59, 211] width 16 height 7
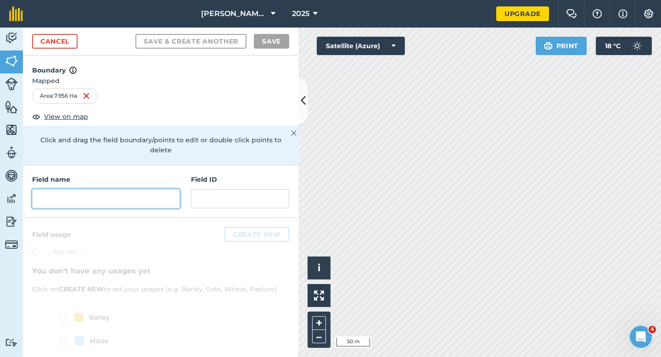
click at [175, 194] on input "text" at bounding box center [106, 198] width 148 height 19
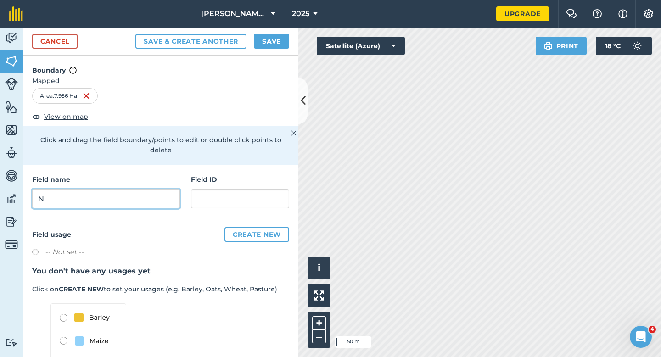
type input "N"
click at [271, 46] on button "Save" at bounding box center [271, 41] width 35 height 15
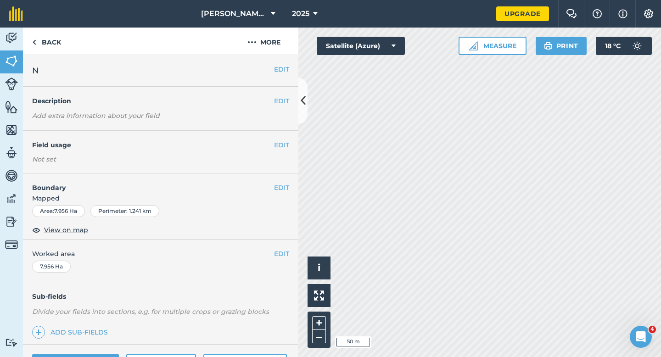
click at [287, 260] on div "EDIT Worked area 7.956 Ha" at bounding box center [160, 261] width 275 height 43
click at [286, 258] on button "EDIT" at bounding box center [281, 254] width 15 height 10
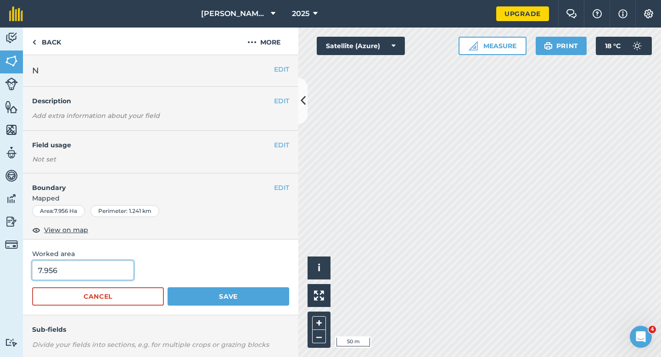
click at [74, 269] on input "7.956" at bounding box center [82, 270] width 101 height 19
type input "8"
click at [168, 287] on button "Save" at bounding box center [229, 296] width 122 height 18
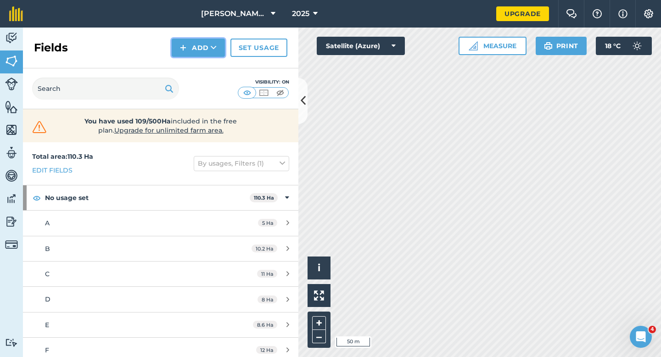
click at [191, 45] on button "Add" at bounding box center [198, 48] width 53 height 18
click at [191, 63] on link "Draw" at bounding box center [198, 68] width 51 height 20
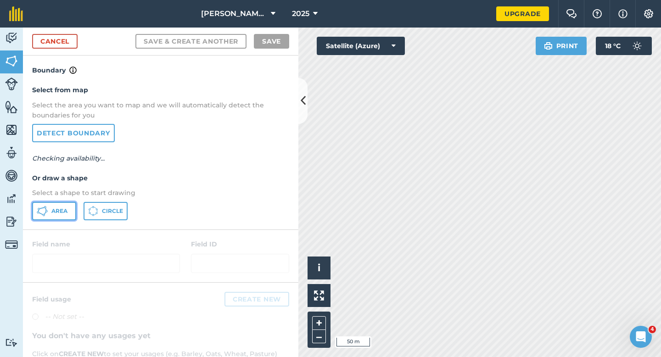
click at [68, 203] on button "Area" at bounding box center [54, 211] width 44 height 18
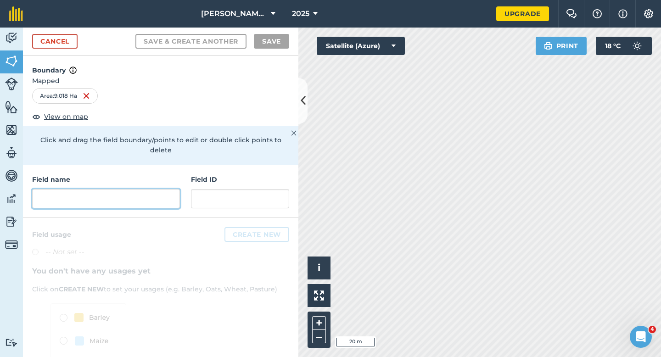
click at [167, 191] on input "text" at bounding box center [106, 198] width 148 height 19
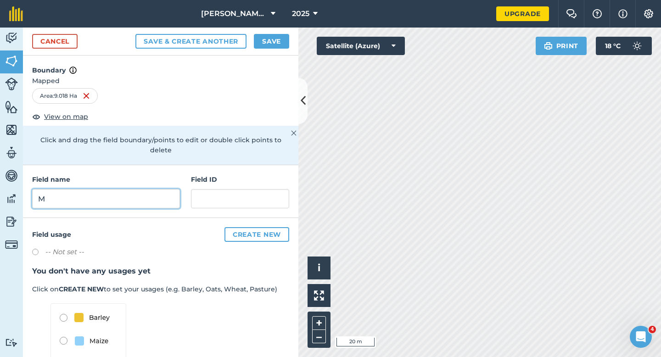
type input "M"
click at [279, 38] on button "Save" at bounding box center [271, 41] width 35 height 15
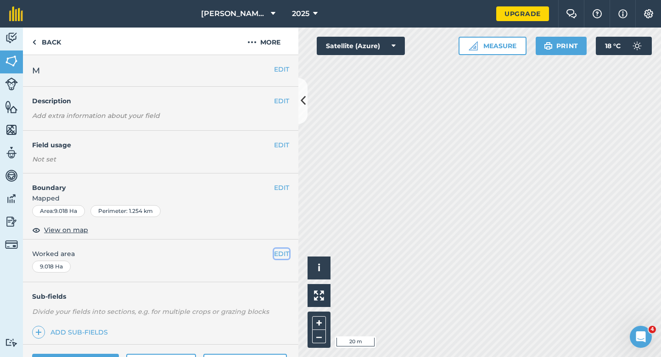
click at [286, 257] on button "EDIT" at bounding box center [281, 254] width 15 height 10
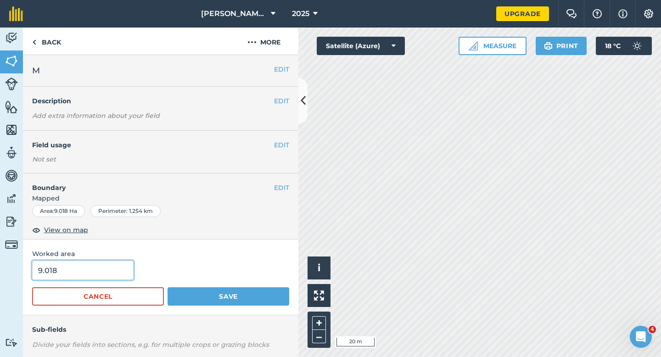
click at [83, 270] on input "9.018" at bounding box center [82, 270] width 101 height 19
type input "9"
click at [168, 287] on button "Save" at bounding box center [229, 296] width 122 height 18
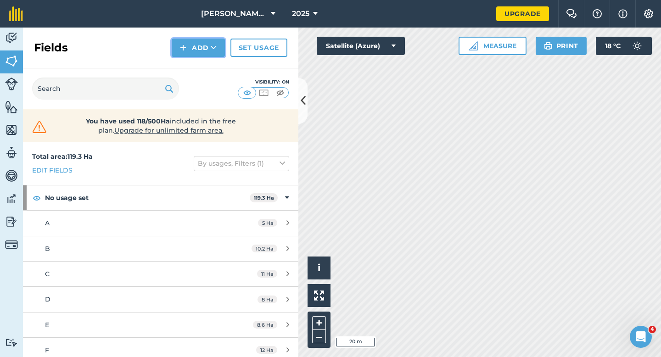
click at [191, 54] on button "Add" at bounding box center [198, 48] width 53 height 18
click at [191, 63] on link "Draw" at bounding box center [198, 68] width 51 height 20
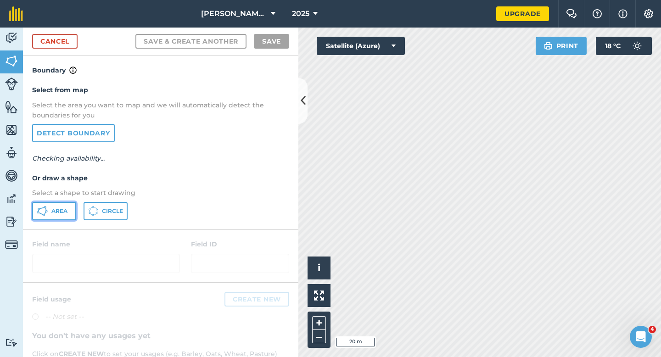
click at [63, 215] on button "Area" at bounding box center [54, 211] width 44 height 18
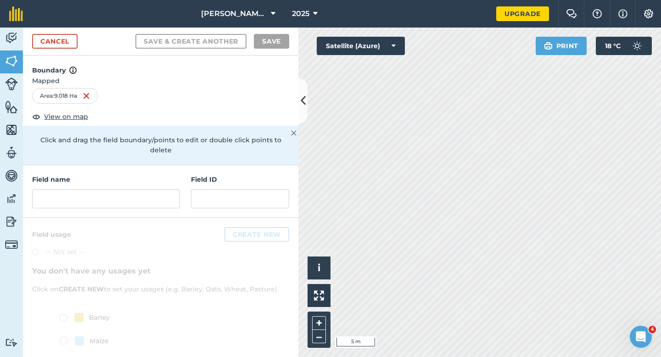
click at [161, 176] on div "Field name" at bounding box center [106, 191] width 148 height 34
click at [161, 189] on input "text" at bounding box center [106, 198] width 148 height 19
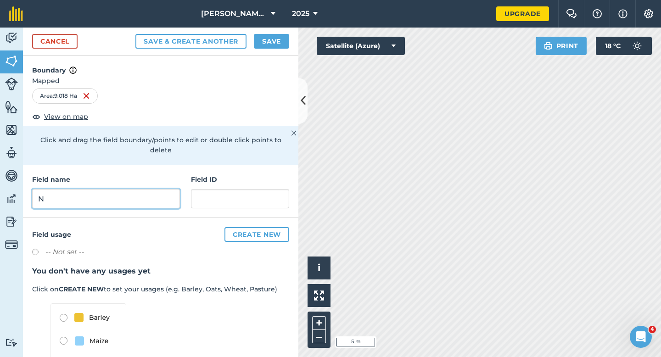
type input "N"
click at [278, 45] on button "Save" at bounding box center [271, 41] width 35 height 15
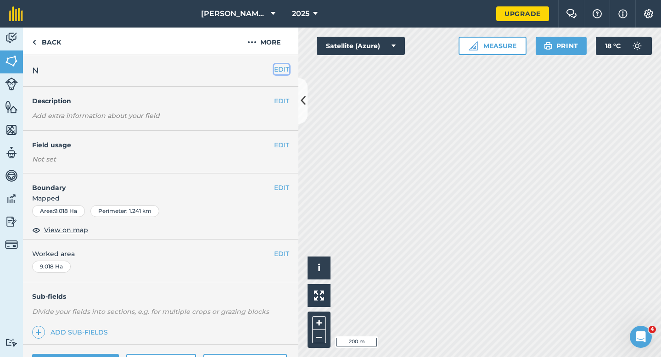
click at [281, 65] on button "EDIT" at bounding box center [281, 69] width 15 height 10
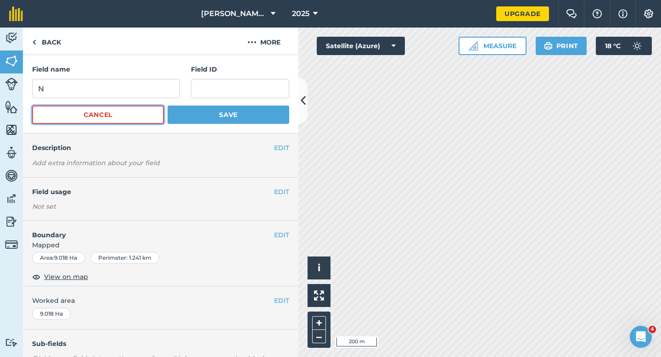
click at [135, 107] on button "Cancel" at bounding box center [98, 115] width 132 height 18
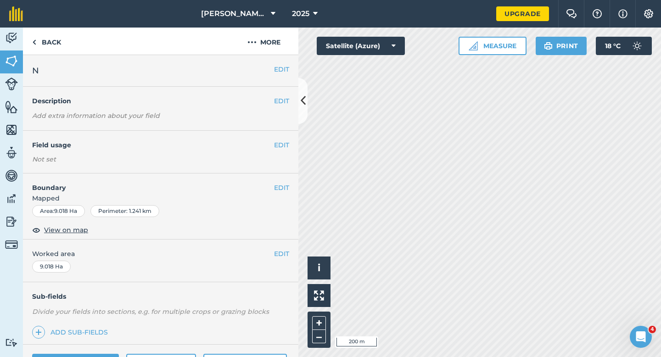
click at [135, 94] on div "EDIT Description Add extra information about your field" at bounding box center [160, 109] width 275 height 44
click at [276, 67] on button "EDIT" at bounding box center [281, 69] width 15 height 10
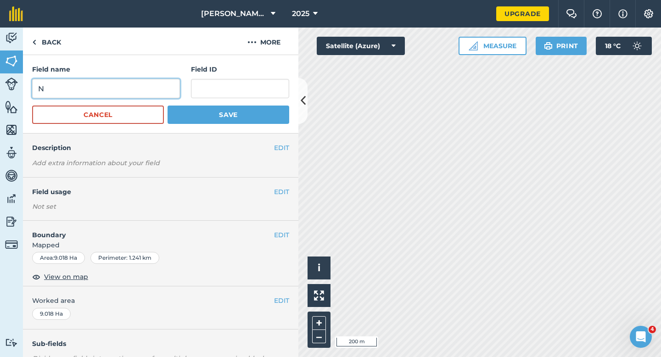
click at [157, 92] on input "N" at bounding box center [106, 88] width 148 height 19
type input "O"
click at [168, 106] on button "Save" at bounding box center [229, 115] width 122 height 18
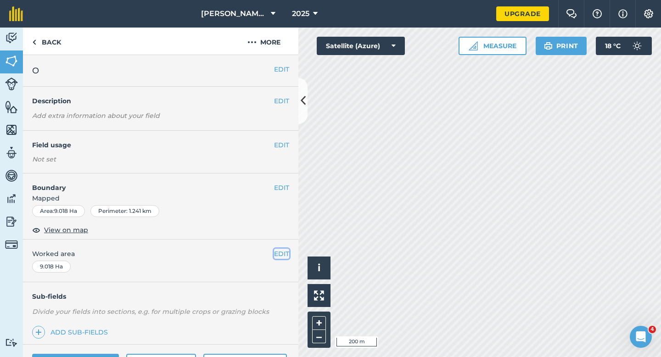
click at [283, 255] on button "EDIT" at bounding box center [281, 254] width 15 height 10
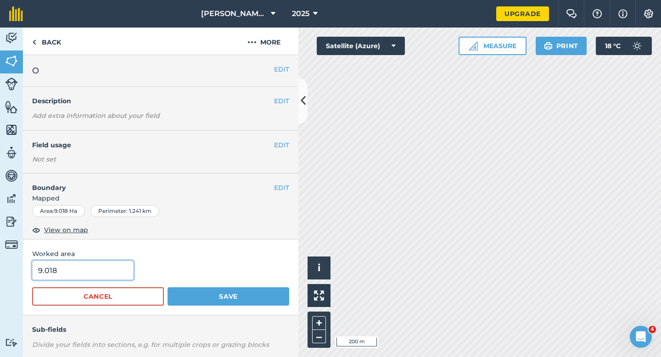
click at [85, 274] on input "9.018" at bounding box center [82, 270] width 101 height 19
type input "9"
click at [168, 287] on button "Save" at bounding box center [229, 296] width 122 height 18
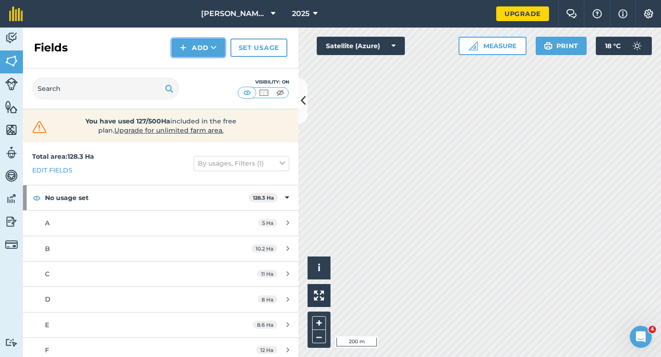
click at [184, 39] on button "Add" at bounding box center [198, 48] width 53 height 18
click at [187, 65] on link "Draw" at bounding box center [198, 68] width 51 height 20
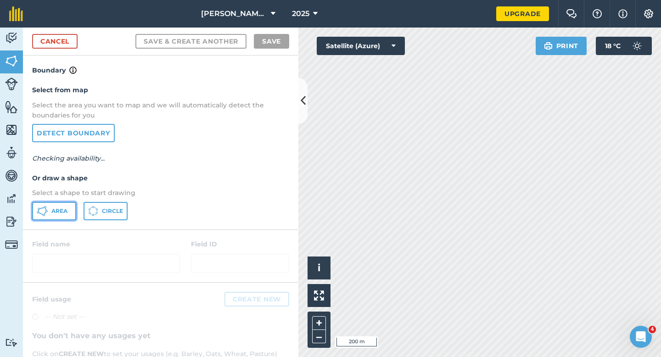
click at [57, 206] on button "Area" at bounding box center [54, 211] width 44 height 18
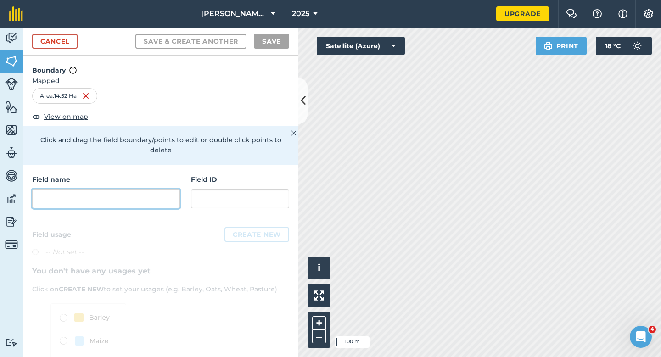
click at [144, 192] on input "text" at bounding box center [106, 198] width 148 height 19
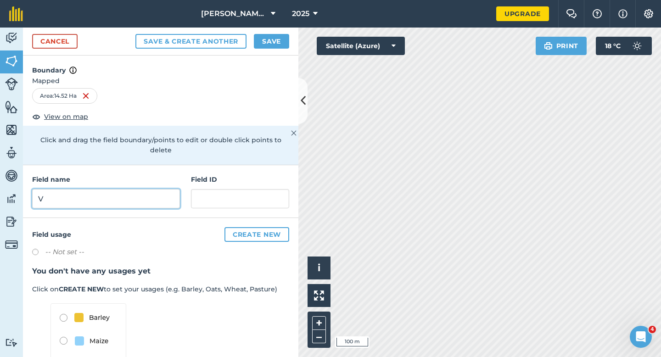
type input "V"
click at [265, 39] on button "Save" at bounding box center [271, 41] width 35 height 15
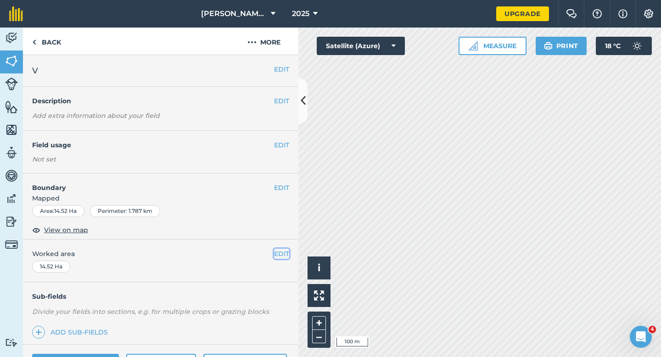
click at [278, 256] on button "EDIT" at bounding box center [281, 254] width 15 height 10
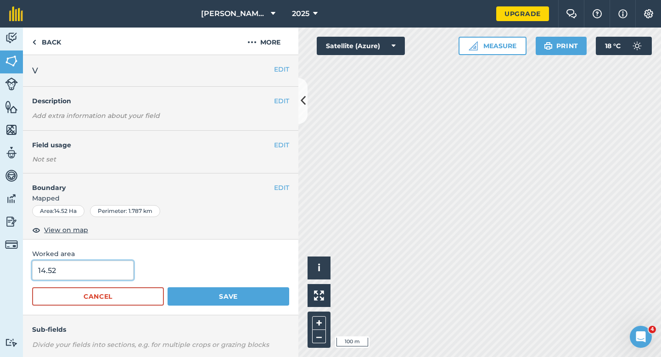
click at [98, 271] on input "14.52" at bounding box center [82, 270] width 101 height 19
type input "14.5"
click at [168, 287] on button "Save" at bounding box center [229, 296] width 122 height 18
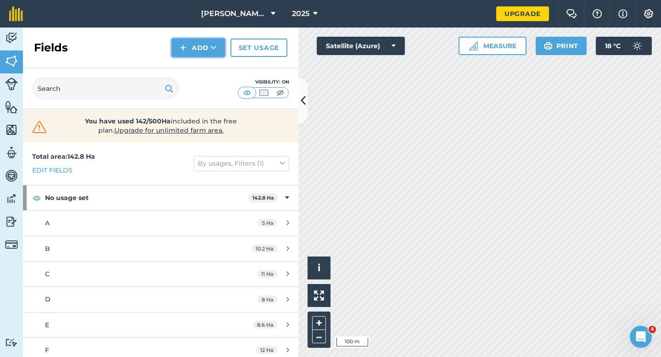
click at [204, 51] on button "Add" at bounding box center [198, 48] width 53 height 18
click at [204, 61] on link "Draw" at bounding box center [198, 68] width 51 height 20
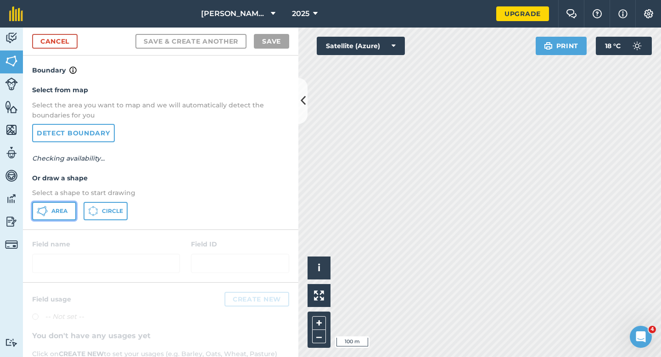
click at [56, 205] on button "Area" at bounding box center [54, 211] width 44 height 18
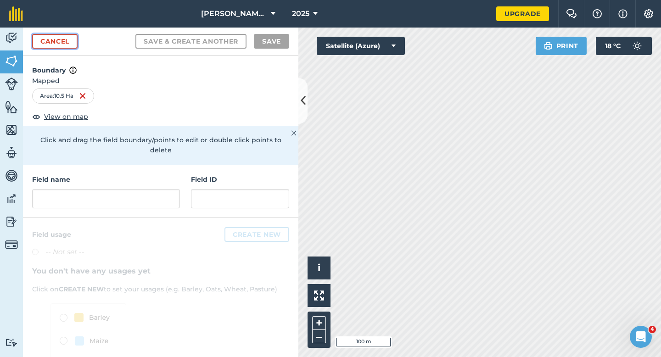
click at [64, 37] on link "Cancel" at bounding box center [54, 41] width 45 height 15
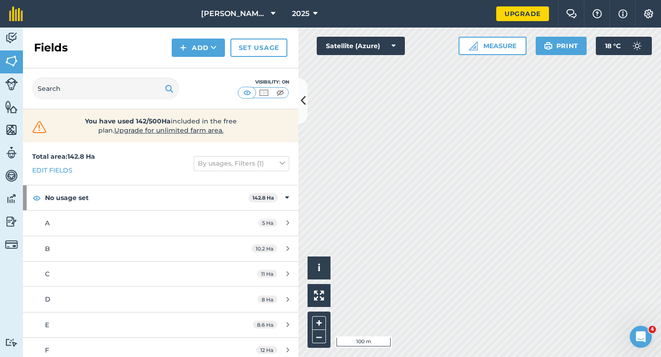
click at [226, 45] on div "Add" at bounding box center [201, 48] width 59 height 18
click at [207, 46] on button "Add" at bounding box center [198, 48] width 53 height 18
click at [207, 69] on link "Draw" at bounding box center [198, 68] width 51 height 20
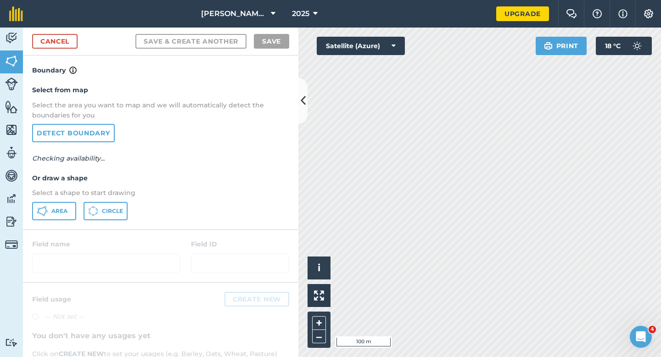
click at [57, 198] on div "Select from map Select the area you want to map and we will automatically detec…" at bounding box center [160, 152] width 275 height 153
click at [57, 206] on button "Area" at bounding box center [54, 211] width 44 height 18
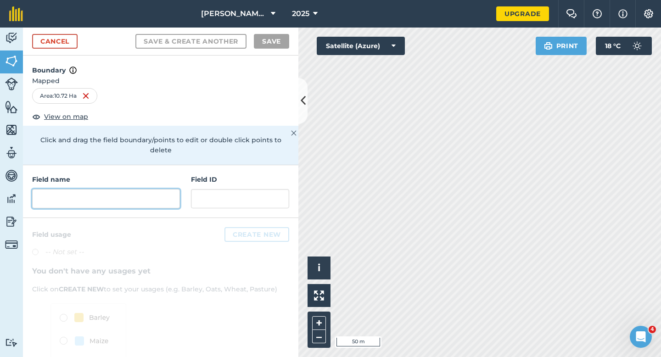
click at [123, 189] on input "text" at bounding box center [106, 198] width 148 height 19
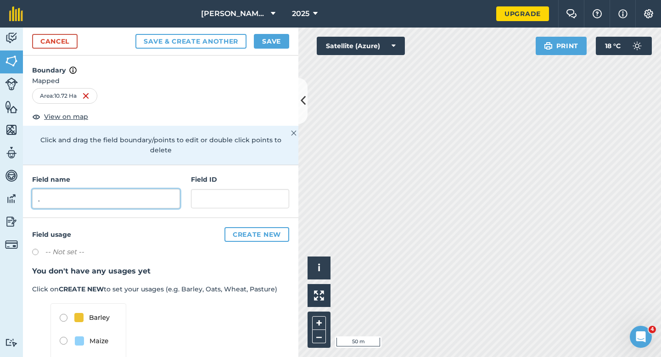
type input "."
click at [279, 29] on div "Cancel Save & Create Another Save" at bounding box center [160, 42] width 275 height 28
click at [274, 42] on button "Save" at bounding box center [271, 41] width 35 height 15
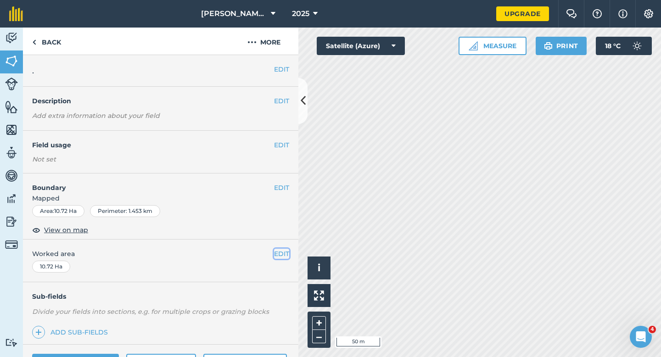
click at [284, 255] on button "EDIT" at bounding box center [281, 254] width 15 height 10
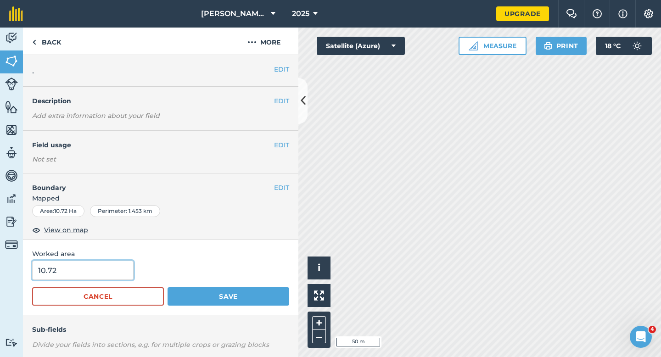
click at [63, 278] on input "10.72" at bounding box center [82, 270] width 101 height 19
type input "10.7"
click at [168, 287] on button "Save" at bounding box center [229, 296] width 122 height 18
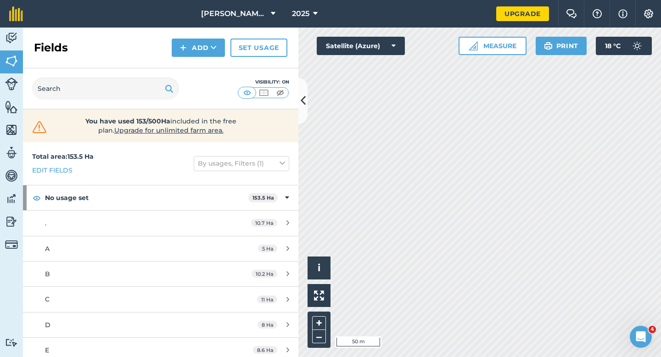
click at [197, 59] on div "Fields Add Set usage" at bounding box center [160, 48] width 275 height 41
click at [197, 67] on div "Fields Add Set usage" at bounding box center [160, 48] width 275 height 41
click at [197, 55] on button "Add" at bounding box center [198, 48] width 53 height 18
click at [197, 69] on link "Draw" at bounding box center [198, 68] width 51 height 20
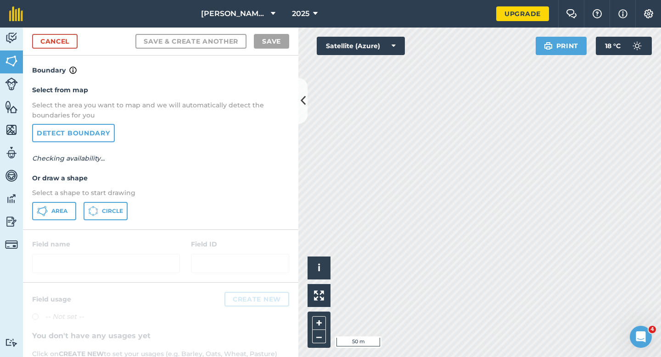
click at [84, 200] on div "Select from map Select the area you want to map and we will automatically detec…" at bounding box center [160, 152] width 275 height 153
click at [69, 200] on div "Select from map Select the area you want to map and we will automatically detec…" at bounding box center [160, 152] width 275 height 153
click at [73, 202] on button "Area" at bounding box center [54, 211] width 44 height 18
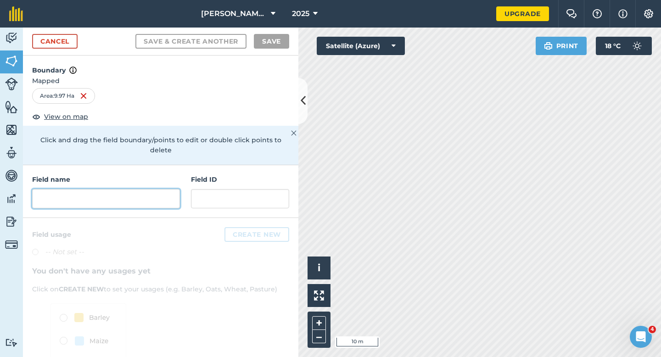
click at [140, 189] on input "text" at bounding box center [106, 198] width 148 height 19
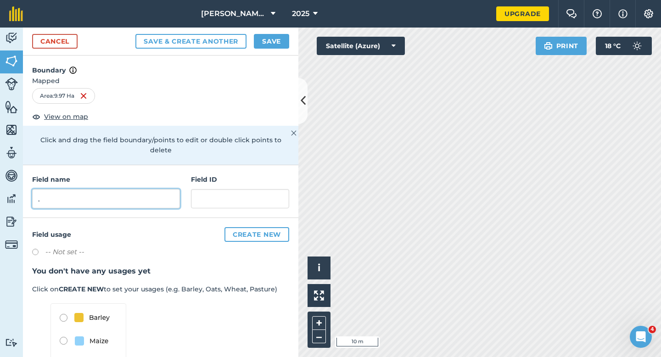
type input "."
click at [273, 41] on button "Save" at bounding box center [271, 41] width 35 height 15
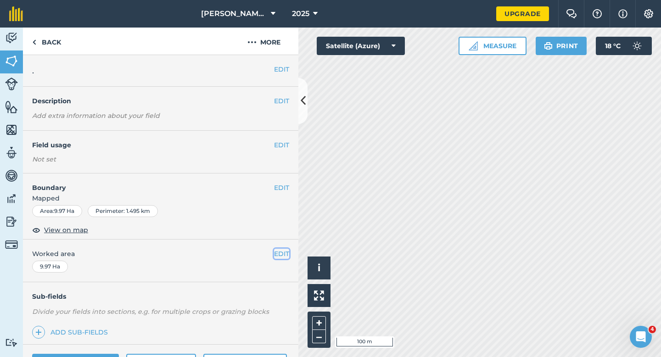
click at [283, 253] on button "EDIT" at bounding box center [281, 254] width 15 height 10
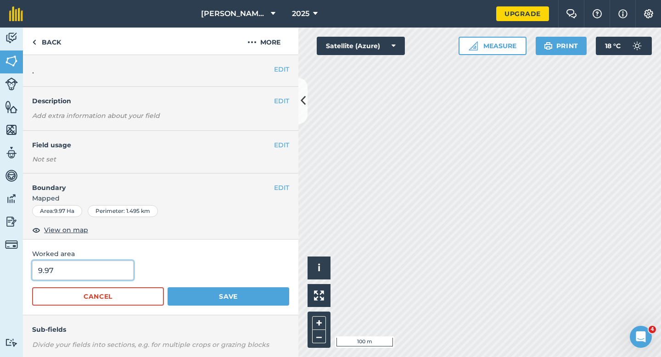
click at [115, 273] on input "9.97" at bounding box center [82, 270] width 101 height 19
type input "10"
click at [168, 287] on button "Save" at bounding box center [229, 296] width 122 height 18
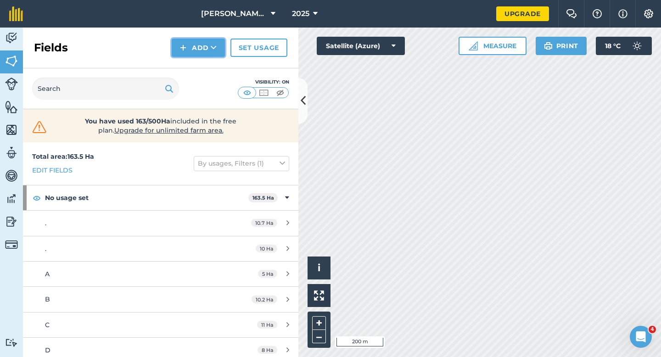
click at [181, 46] on img at bounding box center [183, 47] width 6 height 11
click at [181, 58] on link "Draw" at bounding box center [198, 68] width 51 height 20
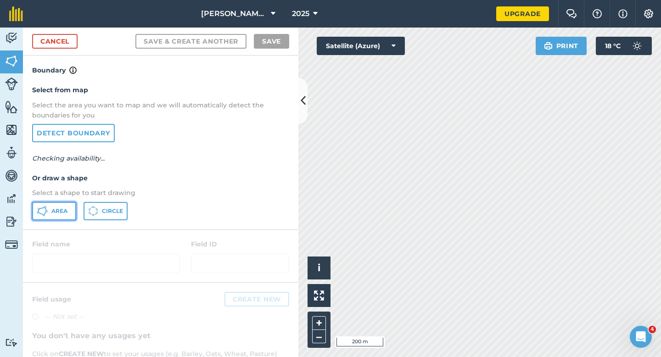
click at [60, 205] on button "Area" at bounding box center [54, 211] width 44 height 18
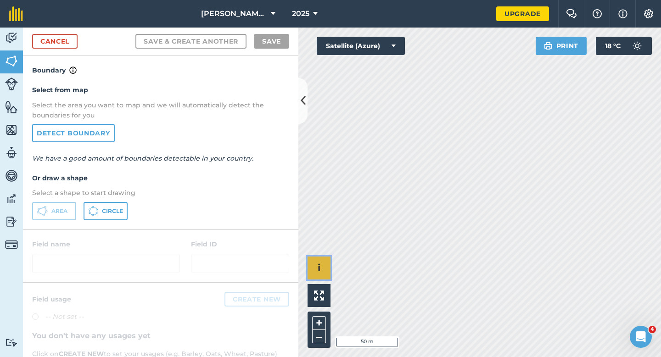
click at [456, 253] on div "Click to start drawing i © 2025 TomTom, Microsoft 50 m + –" at bounding box center [479, 193] width 363 height 330
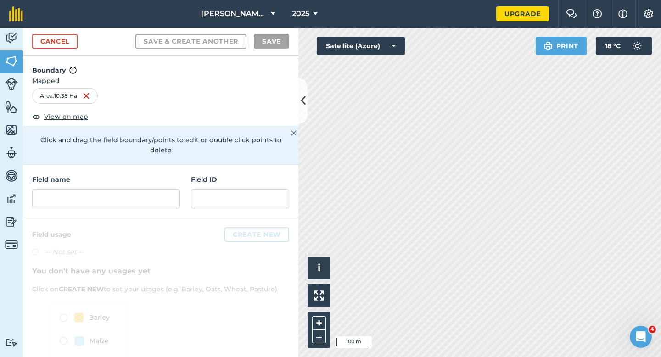
click at [142, 174] on h4 "Field name" at bounding box center [106, 179] width 148 height 10
click at [142, 189] on input "text" at bounding box center [106, 198] width 148 height 19
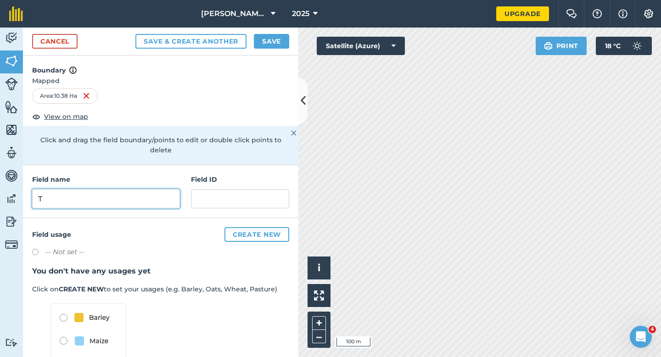
type input "T"
click at [261, 45] on button "Save" at bounding box center [271, 41] width 35 height 15
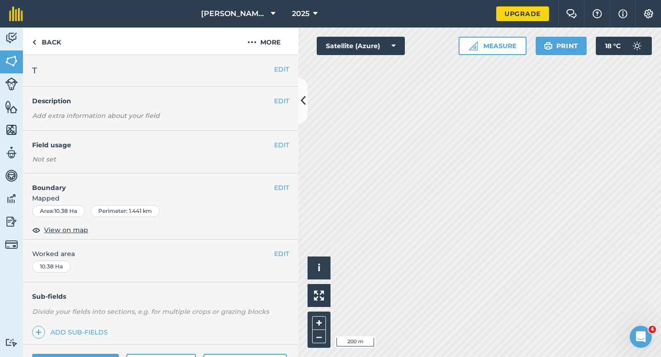
click at [278, 247] on div "EDIT Worked area 10.38 Ha" at bounding box center [160, 261] width 275 height 43
click at [277, 254] on button "EDIT" at bounding box center [281, 254] width 15 height 10
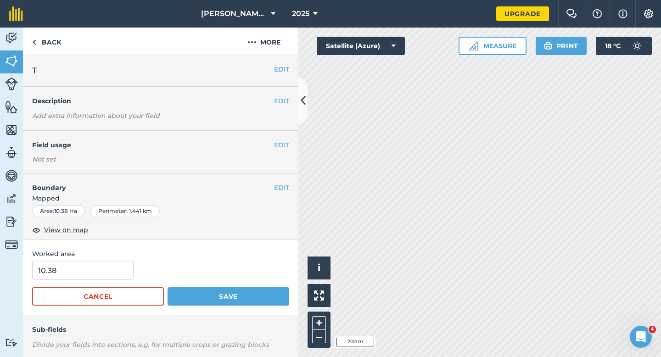
click at [104, 281] on form "10.38 Cancel Save" at bounding box center [160, 283] width 257 height 45
click at [104, 271] on input "10.38" at bounding box center [82, 270] width 101 height 19
type input "10.4"
click at [168, 287] on button "Save" at bounding box center [229, 296] width 122 height 18
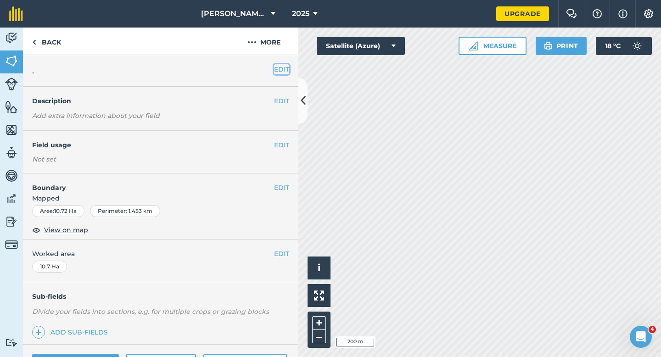
click at [288, 74] on button "EDIT" at bounding box center [281, 69] width 15 height 10
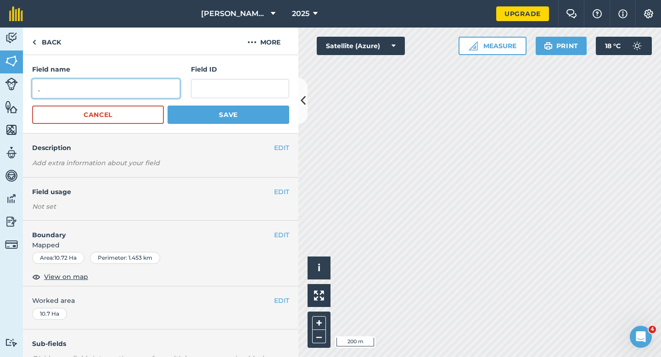
click at [171, 88] on input "." at bounding box center [106, 88] width 148 height 19
type input "W"
click at [168, 106] on button "Save" at bounding box center [229, 115] width 122 height 18
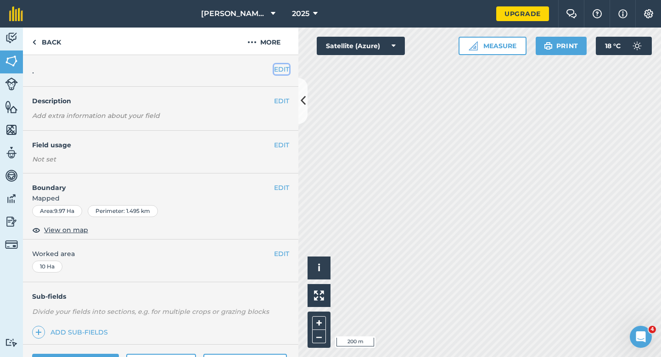
click at [279, 66] on button "EDIT" at bounding box center [281, 69] width 15 height 10
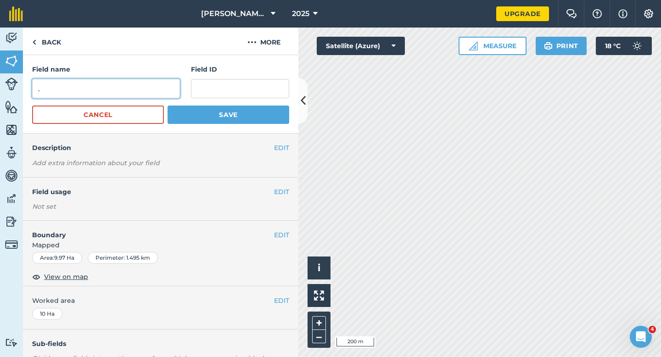
click at [115, 81] on input "." at bounding box center [106, 88] width 148 height 19
type input "X"
click at [168, 106] on button "Save" at bounding box center [229, 115] width 122 height 18
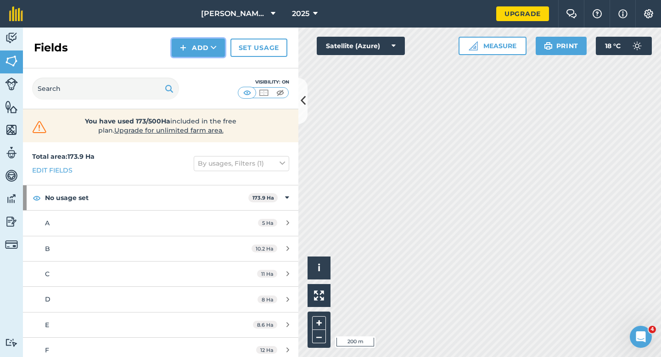
click at [182, 55] on button "Add" at bounding box center [198, 48] width 53 height 18
click at [184, 65] on link "Draw" at bounding box center [198, 68] width 51 height 20
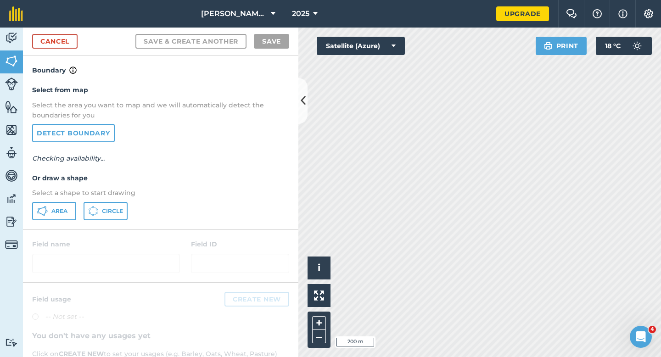
click at [60, 201] on div "Select from map Select the area you want to map and we will automatically detec…" at bounding box center [160, 152] width 275 height 153
click at [60, 208] on span "Area" at bounding box center [59, 211] width 16 height 7
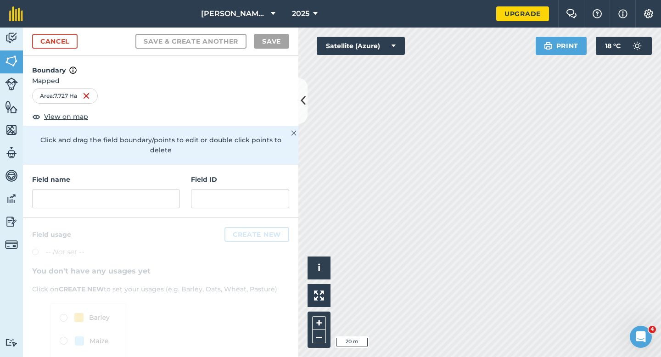
click at [147, 218] on div at bounding box center [160, 317] width 275 height 199
click at [147, 191] on input "text" at bounding box center [106, 198] width 148 height 19
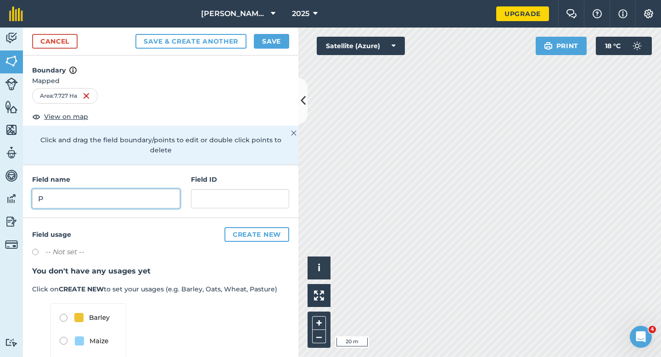
type input "P"
click at [266, 49] on div "Cancel Save & Create Another Save" at bounding box center [160, 42] width 275 height 28
click at [268, 39] on button "Save" at bounding box center [271, 41] width 35 height 15
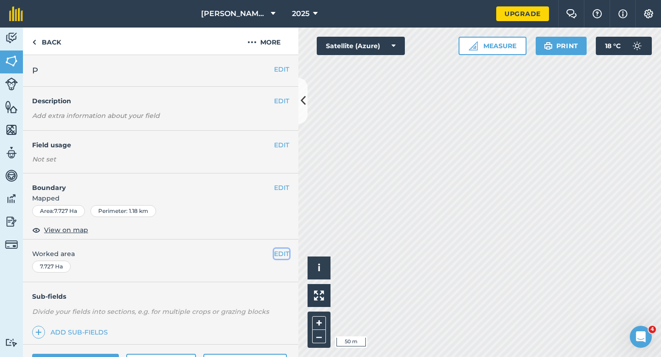
click at [283, 250] on button "EDIT" at bounding box center [281, 254] width 15 height 10
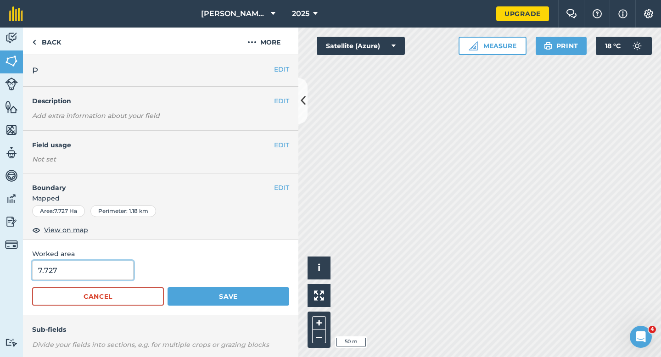
click at [112, 273] on input "7.727" at bounding box center [82, 270] width 101 height 19
type input "7.7"
click at [168, 287] on button "Save" at bounding box center [229, 296] width 122 height 18
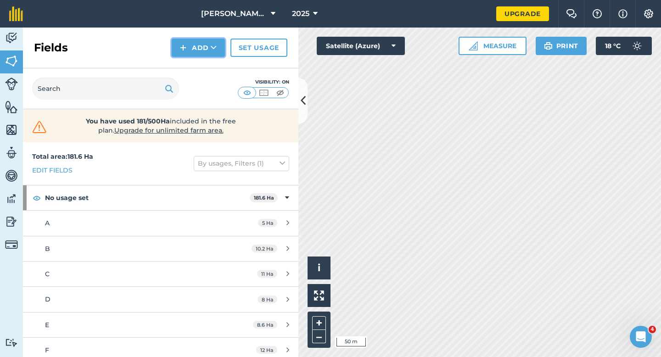
click at [193, 49] on button "Add" at bounding box center [198, 48] width 53 height 18
click at [193, 64] on link "Draw" at bounding box center [198, 68] width 51 height 20
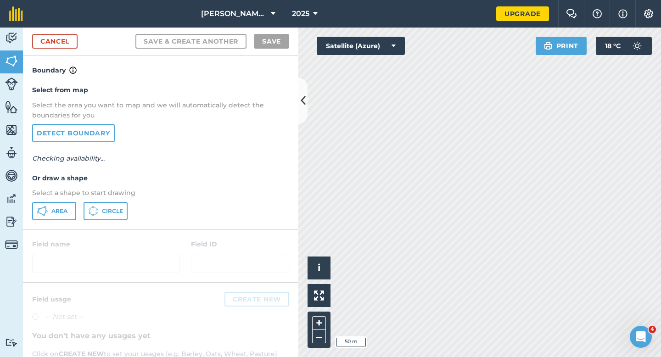
click at [62, 201] on div "Select from map Select the area you want to map and we will automatically detec…" at bounding box center [160, 152] width 275 height 153
click at [62, 203] on button "Area" at bounding box center [54, 211] width 44 height 18
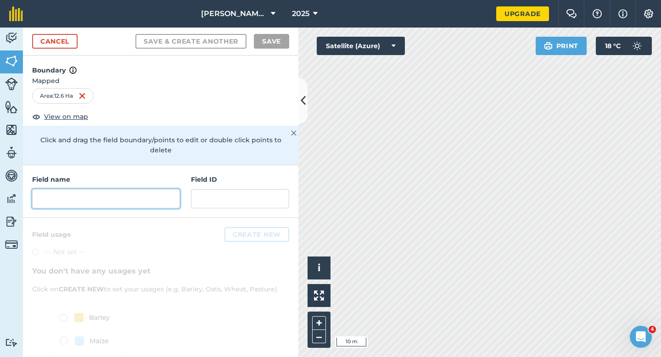
click at [148, 194] on input "text" at bounding box center [106, 198] width 148 height 19
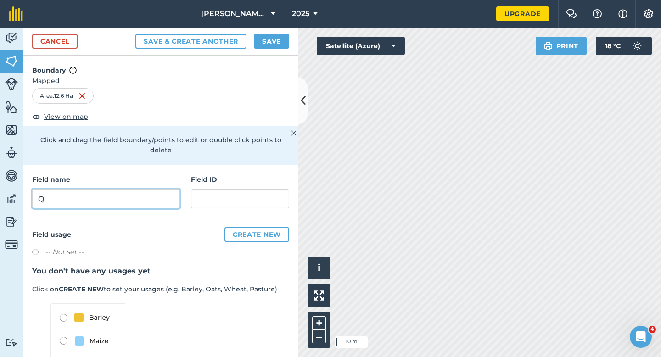
type input "Q"
click at [263, 40] on button "Save" at bounding box center [271, 41] width 35 height 15
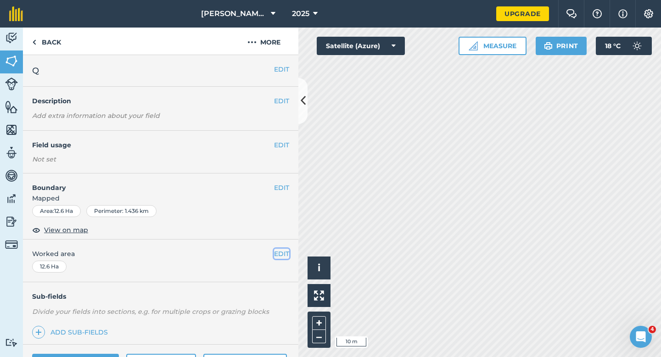
click at [276, 250] on button "EDIT" at bounding box center [281, 254] width 15 height 10
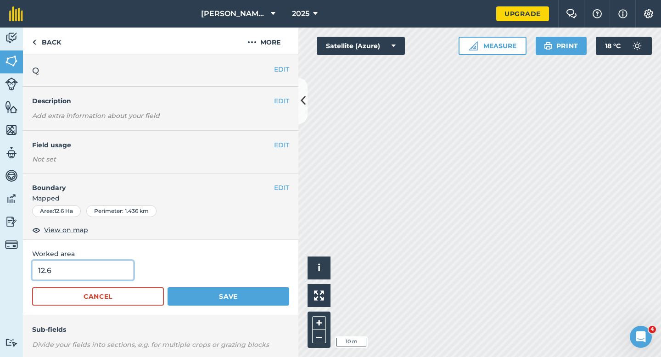
click at [101, 273] on input "12.6" at bounding box center [82, 270] width 101 height 19
click at [168, 287] on button "Save" at bounding box center [229, 296] width 122 height 18
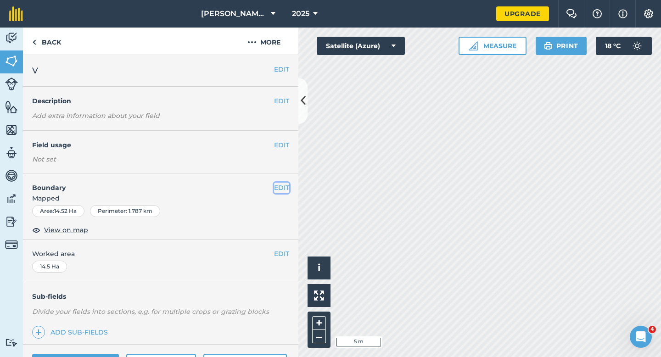
click at [281, 190] on button "EDIT" at bounding box center [281, 188] width 15 height 10
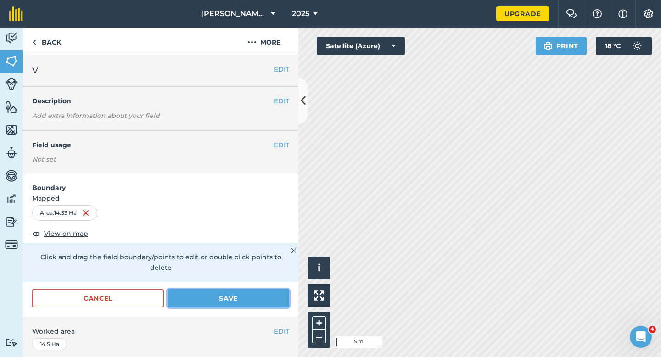
click at [266, 289] on button "Save" at bounding box center [229, 298] width 122 height 18
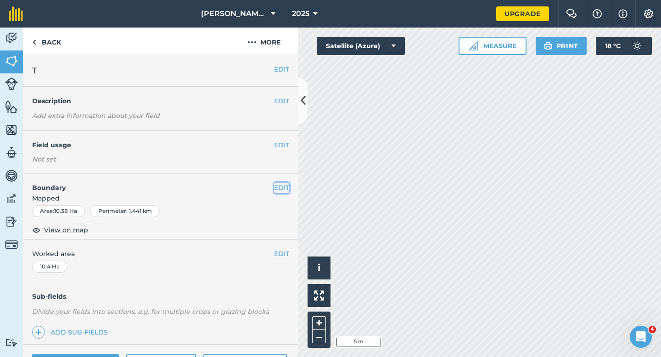
click at [282, 191] on button "EDIT" at bounding box center [281, 188] width 15 height 10
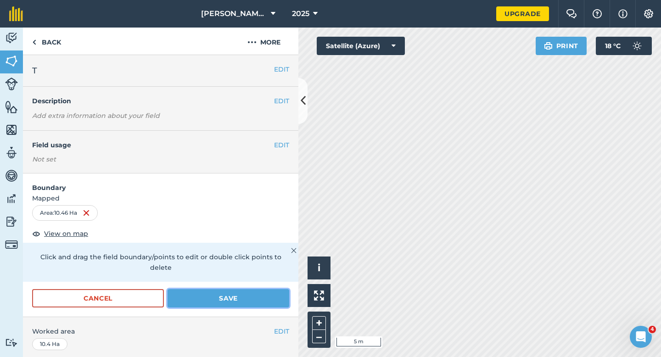
click at [249, 289] on button "Save" at bounding box center [229, 298] width 122 height 18
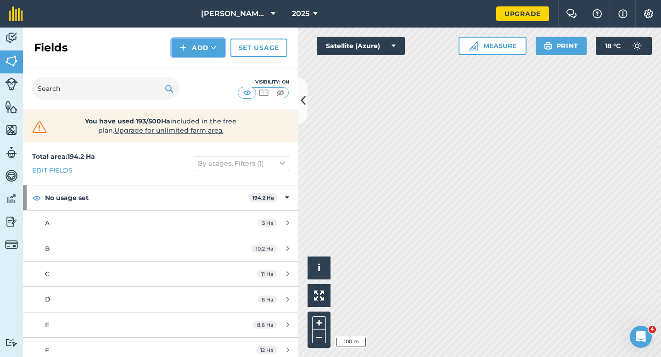
click at [187, 50] on button "Add" at bounding box center [198, 48] width 53 height 18
click at [187, 60] on link "Draw" at bounding box center [198, 68] width 51 height 20
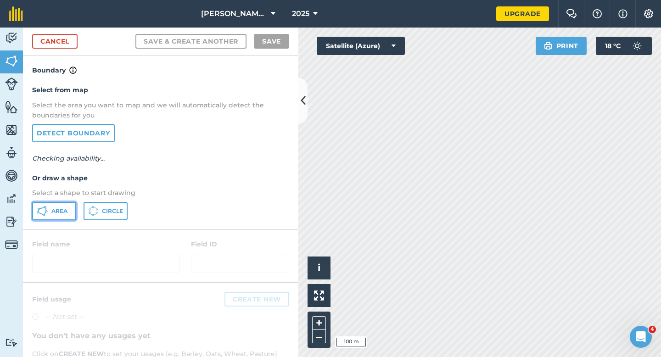
click at [54, 217] on button "Area" at bounding box center [54, 211] width 44 height 18
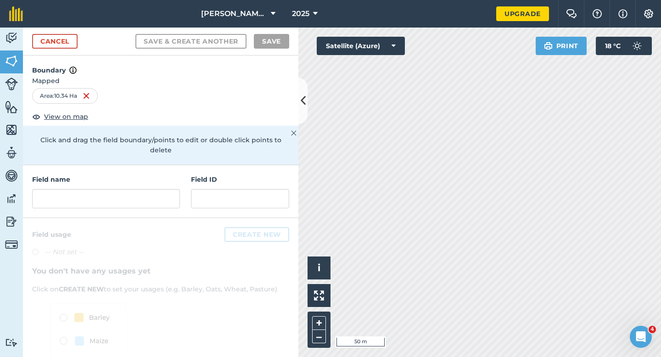
click at [152, 174] on h4 "Field name" at bounding box center [106, 179] width 148 height 10
click at [152, 192] on input "text" at bounding box center [106, 198] width 148 height 19
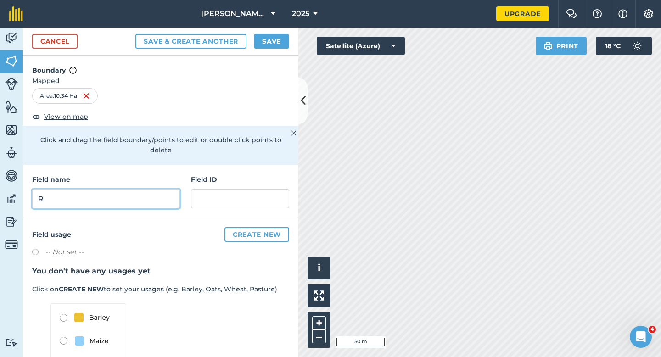
type input "R"
click at [282, 38] on button "Save" at bounding box center [271, 41] width 35 height 15
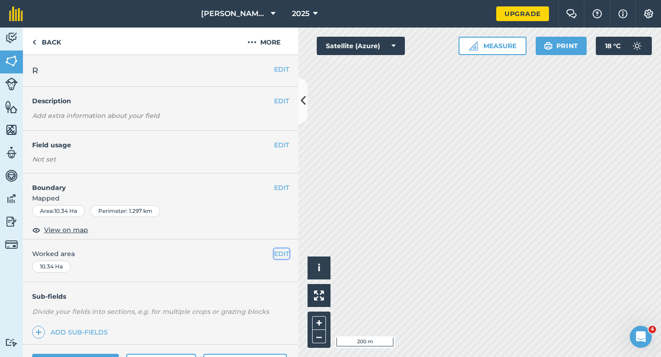
click at [282, 254] on button "EDIT" at bounding box center [281, 254] width 15 height 10
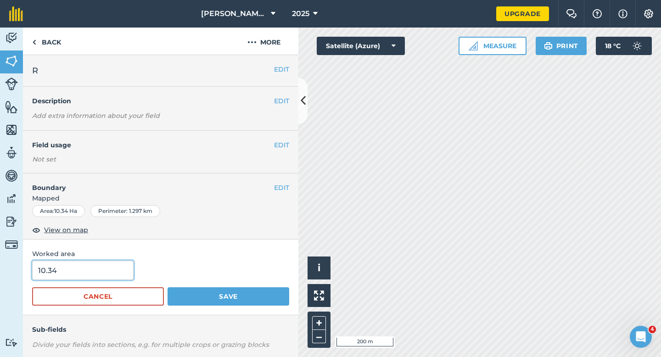
click at [76, 273] on input "10.34" at bounding box center [82, 270] width 101 height 19
type input "10.3"
click at [168, 287] on button "Save" at bounding box center [229, 296] width 122 height 18
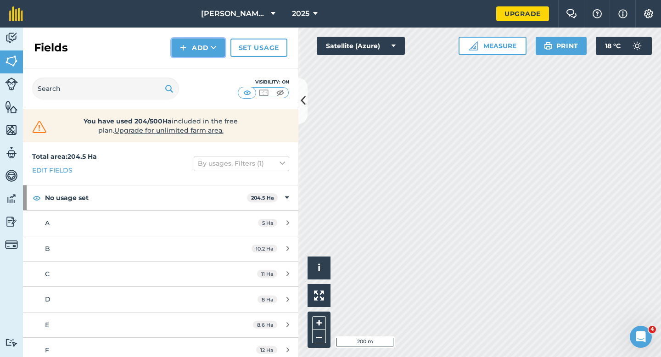
click at [190, 40] on button "Add" at bounding box center [198, 48] width 53 height 18
click at [196, 63] on link "Draw" at bounding box center [198, 68] width 51 height 20
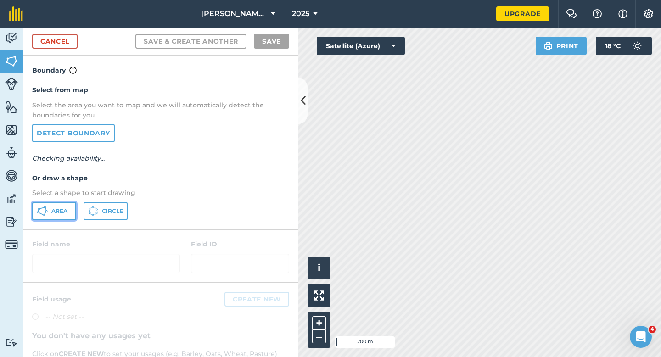
click at [55, 214] on span "Area" at bounding box center [59, 211] width 16 height 7
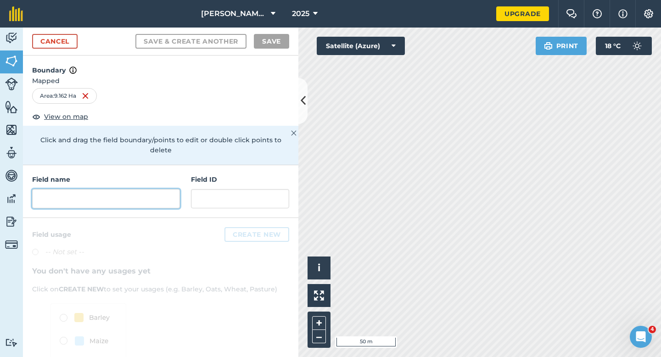
click at [172, 193] on input "text" at bounding box center [106, 198] width 148 height 19
type input "D"
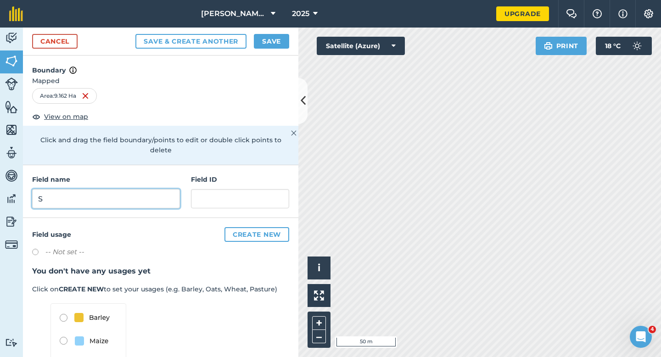
type input "S"
click at [258, 44] on button "Save" at bounding box center [271, 41] width 35 height 15
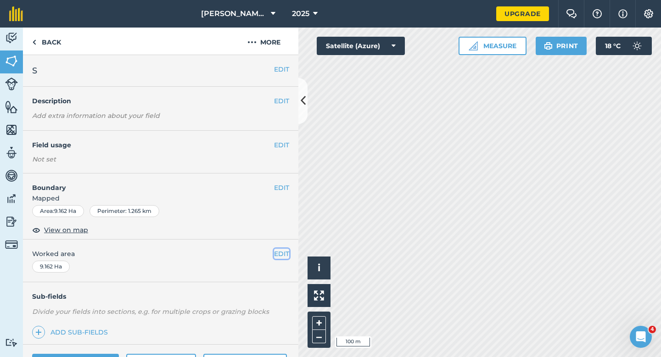
click at [285, 251] on button "EDIT" at bounding box center [281, 254] width 15 height 10
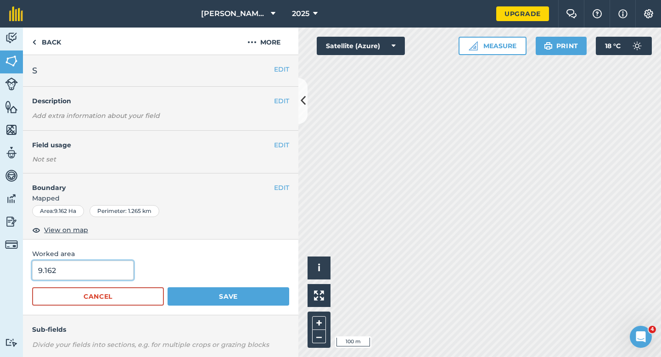
click at [85, 268] on input "9.162" at bounding box center [82, 270] width 101 height 19
type input "9.2"
click at [168, 287] on button "Save" at bounding box center [229, 296] width 122 height 18
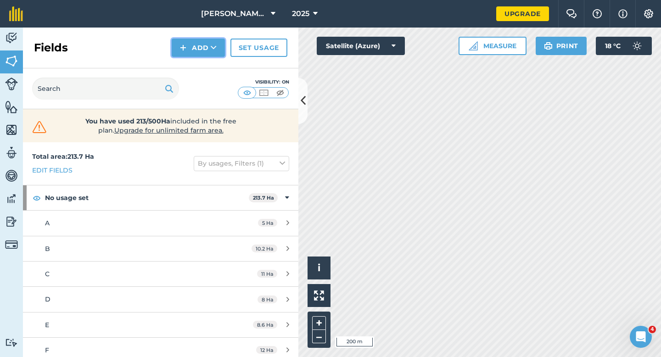
click at [198, 46] on button "Add" at bounding box center [198, 48] width 53 height 18
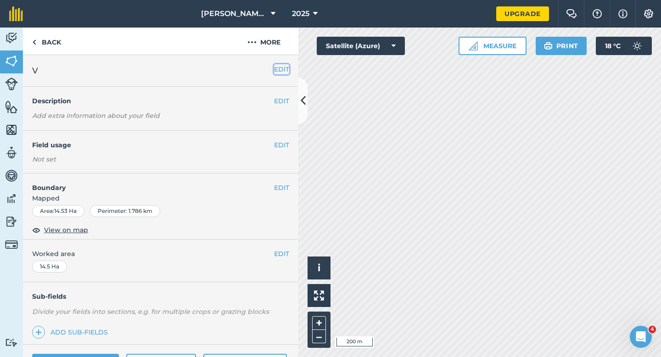
click at [287, 69] on button "EDIT" at bounding box center [281, 69] width 15 height 10
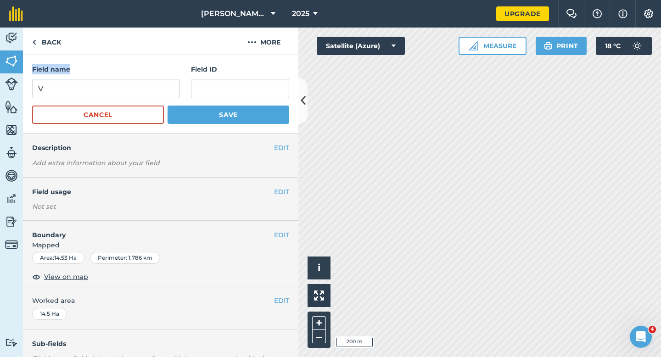
click at [166, 79] on div "Field name V" at bounding box center [106, 81] width 148 height 34
click at [166, 79] on input "V" at bounding box center [106, 88] width 148 height 19
click at [168, 106] on button "Save" at bounding box center [229, 115] width 122 height 18
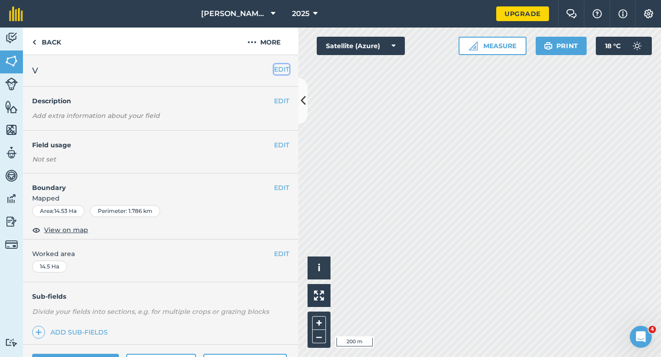
click at [285, 70] on button "EDIT" at bounding box center [281, 69] width 15 height 10
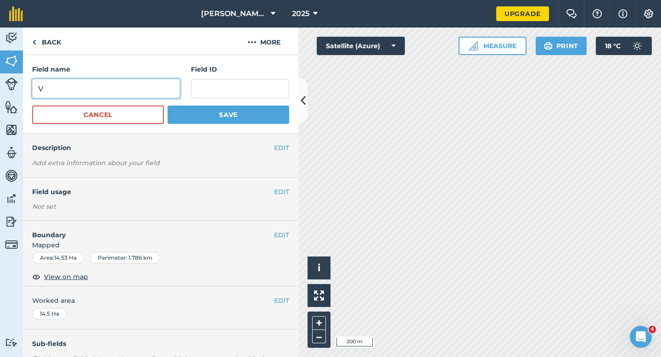
click at [115, 96] on input "V" at bounding box center [106, 88] width 148 height 19
type input "U"
click at [168, 106] on button "Save" at bounding box center [229, 115] width 122 height 18
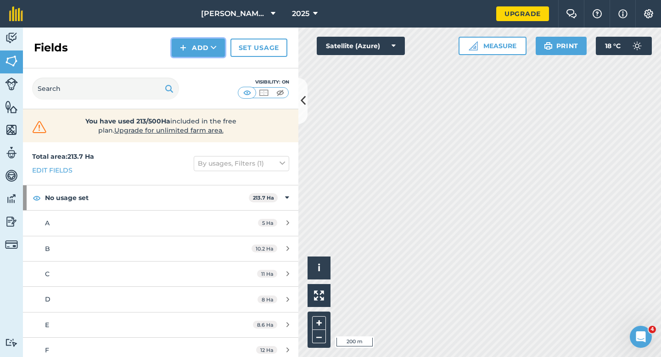
click at [194, 55] on button "Add" at bounding box center [198, 48] width 53 height 18
click at [194, 63] on link "Draw" at bounding box center [198, 68] width 51 height 20
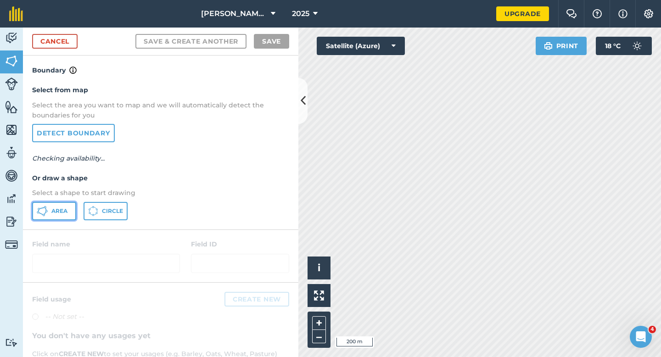
click at [69, 204] on button "Area" at bounding box center [54, 211] width 44 height 18
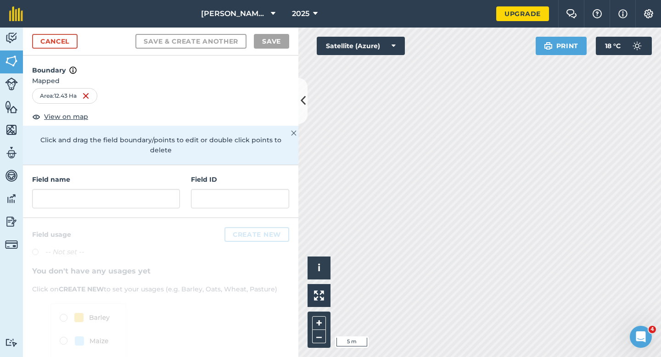
click at [117, 218] on div at bounding box center [160, 317] width 275 height 199
click at [120, 189] on input "text" at bounding box center [106, 198] width 148 height 19
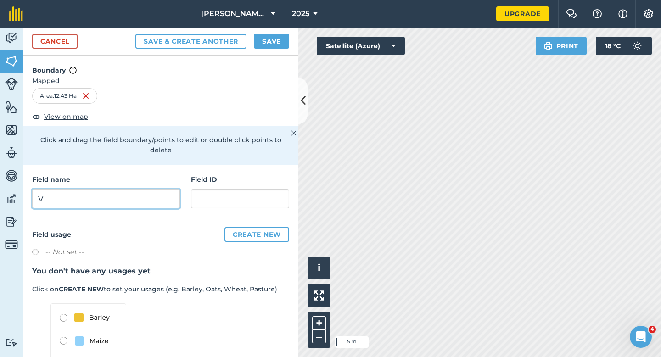
type input "V"
click at [269, 39] on button "Save" at bounding box center [271, 41] width 35 height 15
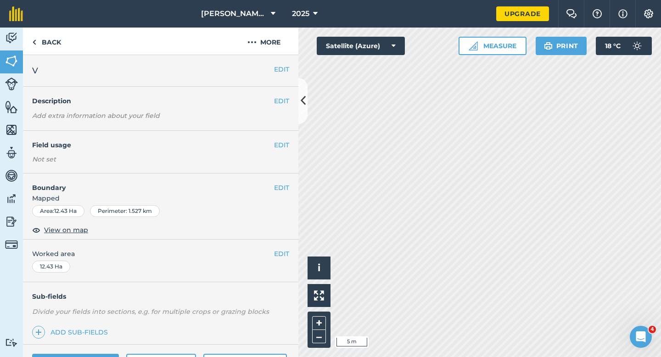
click at [274, 246] on div "EDIT Worked area 12.43 Ha" at bounding box center [160, 261] width 275 height 43
click at [283, 255] on button "EDIT" at bounding box center [281, 254] width 15 height 10
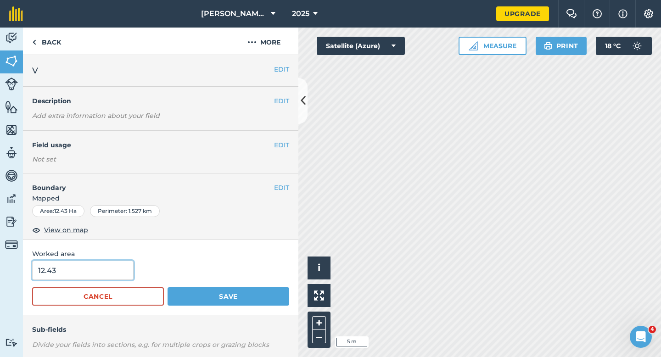
click at [83, 265] on input "12.43" at bounding box center [82, 270] width 101 height 19
click at [85, 274] on input "12.43" at bounding box center [82, 270] width 101 height 19
type input "12.4"
click at [168, 287] on button "Save" at bounding box center [229, 296] width 122 height 18
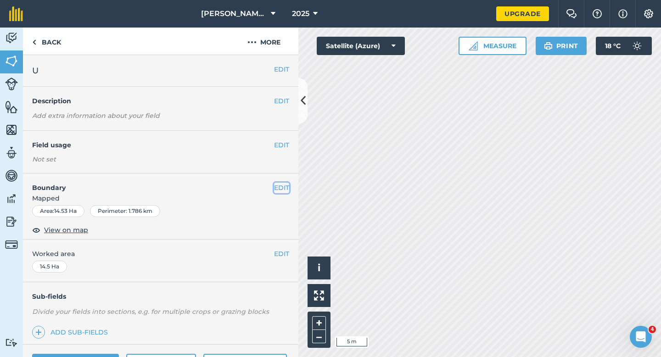
click at [282, 188] on button "EDIT" at bounding box center [281, 188] width 15 height 10
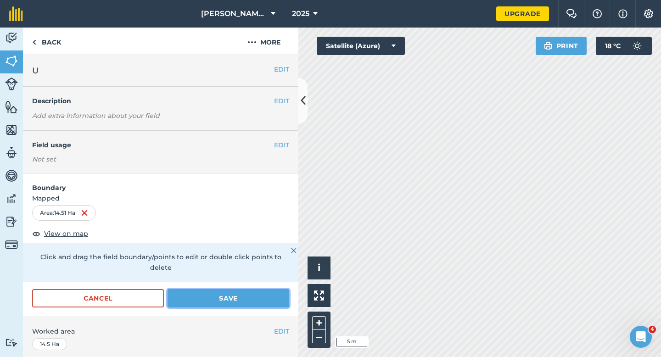
click at [261, 289] on button "Save" at bounding box center [229, 298] width 122 height 18
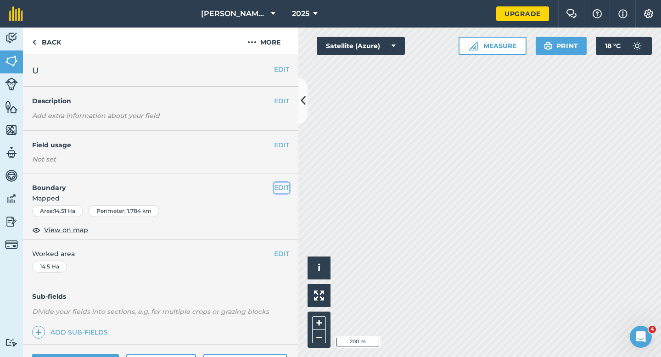
click at [284, 187] on button "EDIT" at bounding box center [281, 188] width 15 height 10
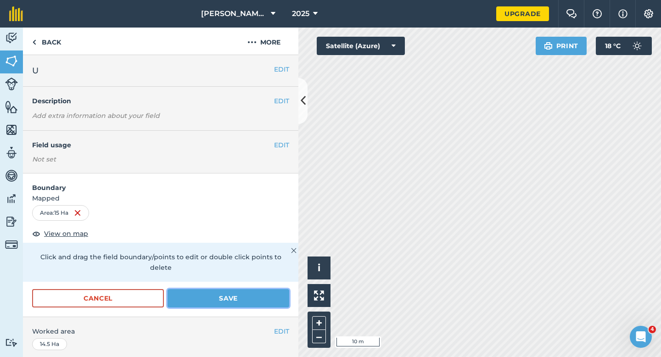
click at [280, 295] on button "Save" at bounding box center [229, 298] width 122 height 18
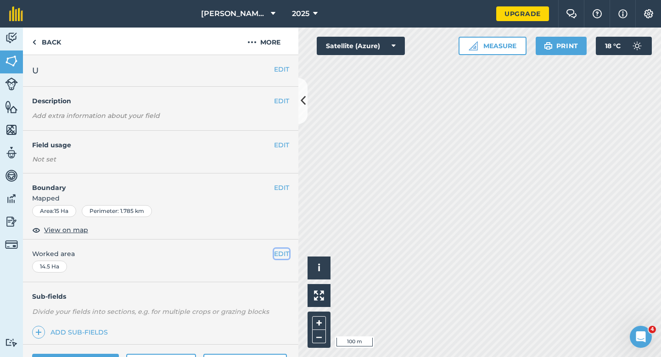
click at [288, 249] on button "EDIT" at bounding box center [281, 254] width 15 height 10
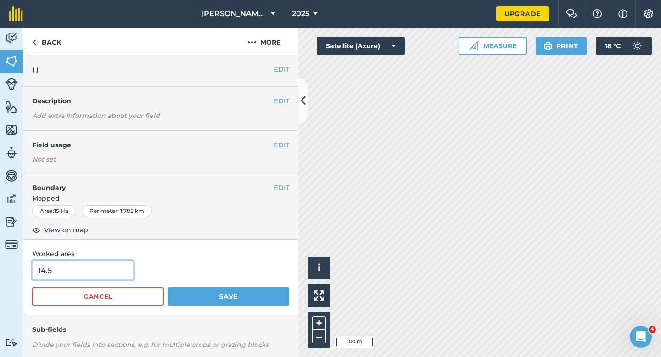
click at [86, 278] on input "14.5" at bounding box center [82, 270] width 101 height 19
type input "15"
click at [168, 287] on button "Save" at bounding box center [229, 296] width 122 height 18
